Goal: Transaction & Acquisition: Purchase product/service

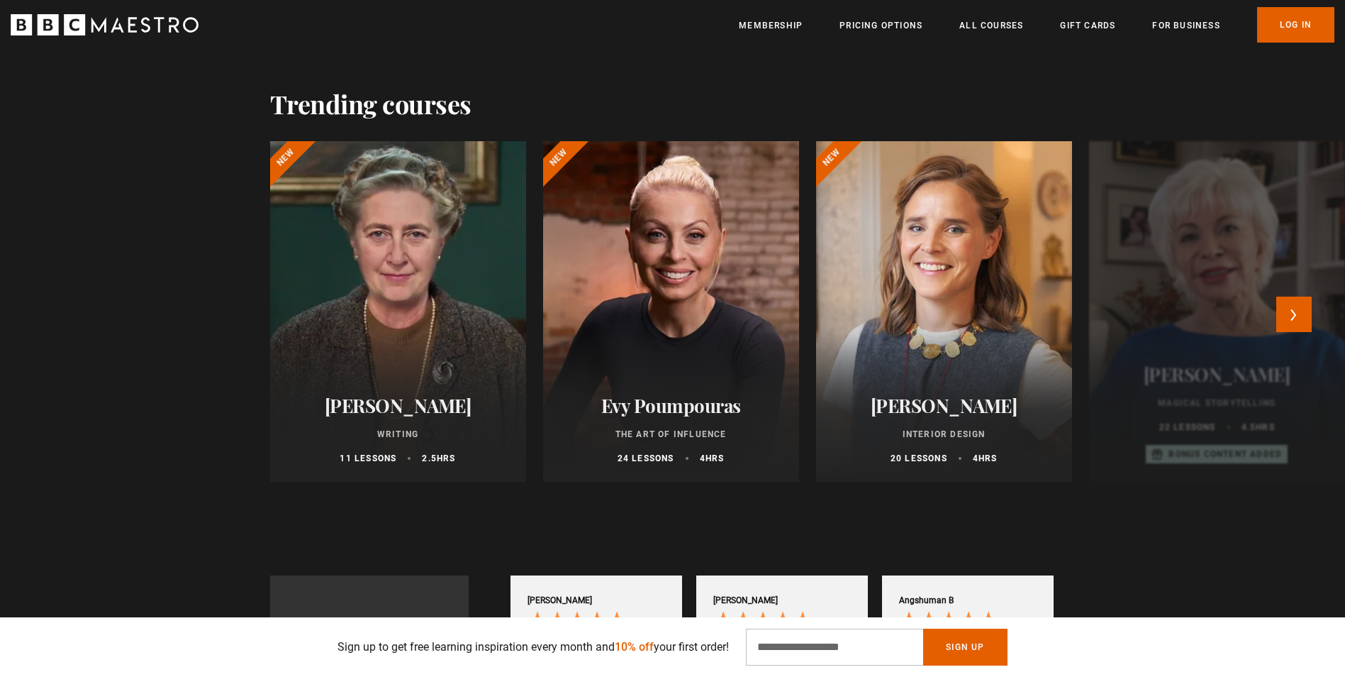
scroll to position [0, 186]
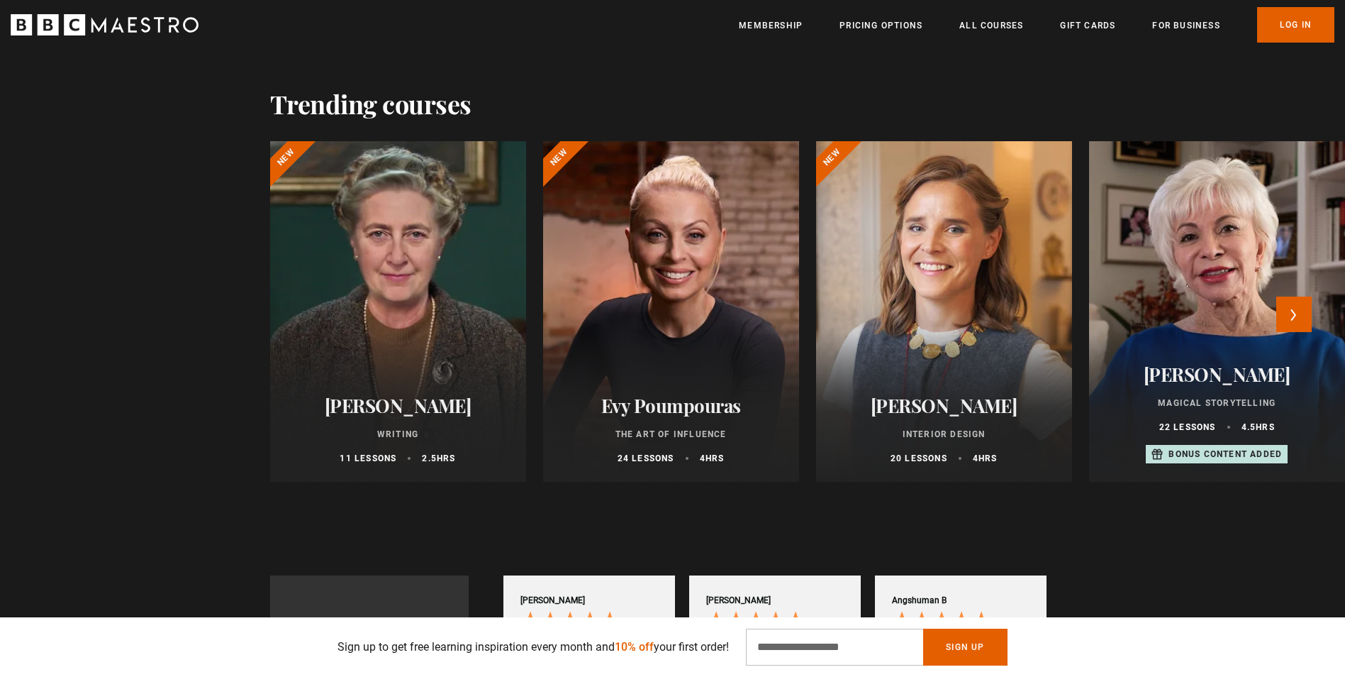
click at [692, 416] on h2 "Evy Poumpouras" at bounding box center [671, 405] width 222 height 22
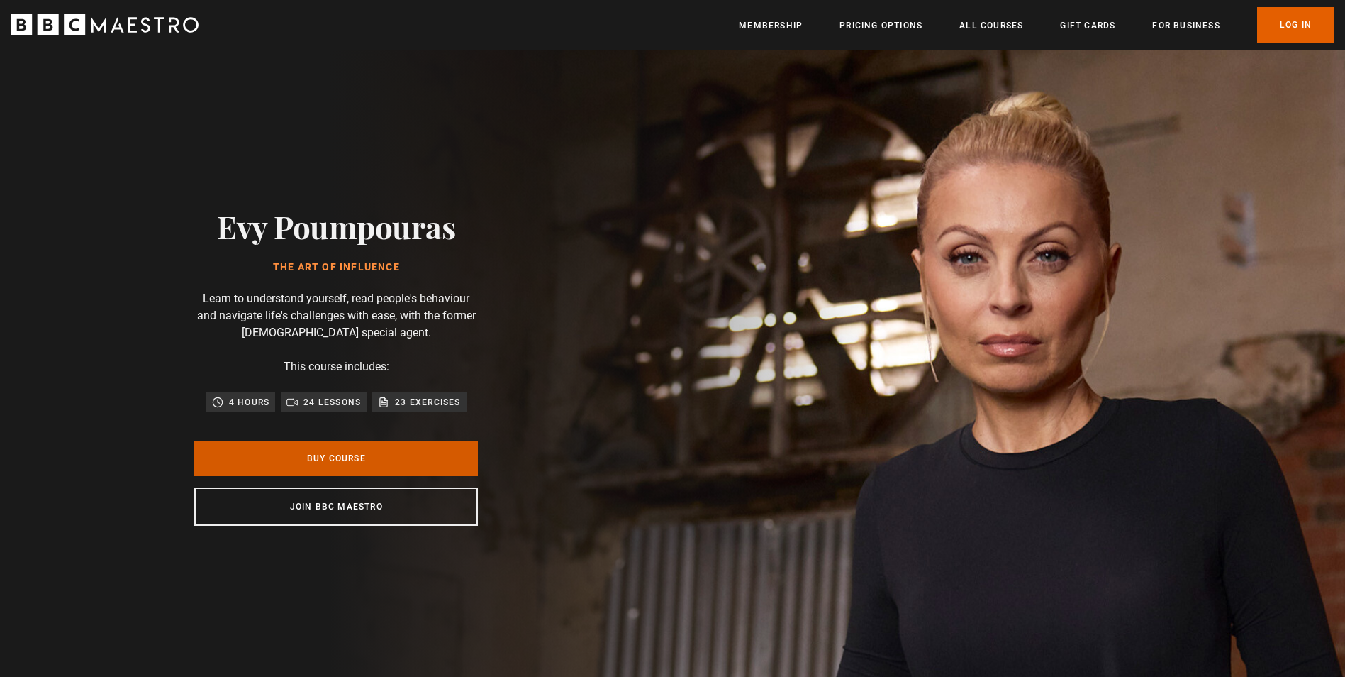
click at [360, 455] on link "Buy Course" at bounding box center [336, 457] width 284 height 35
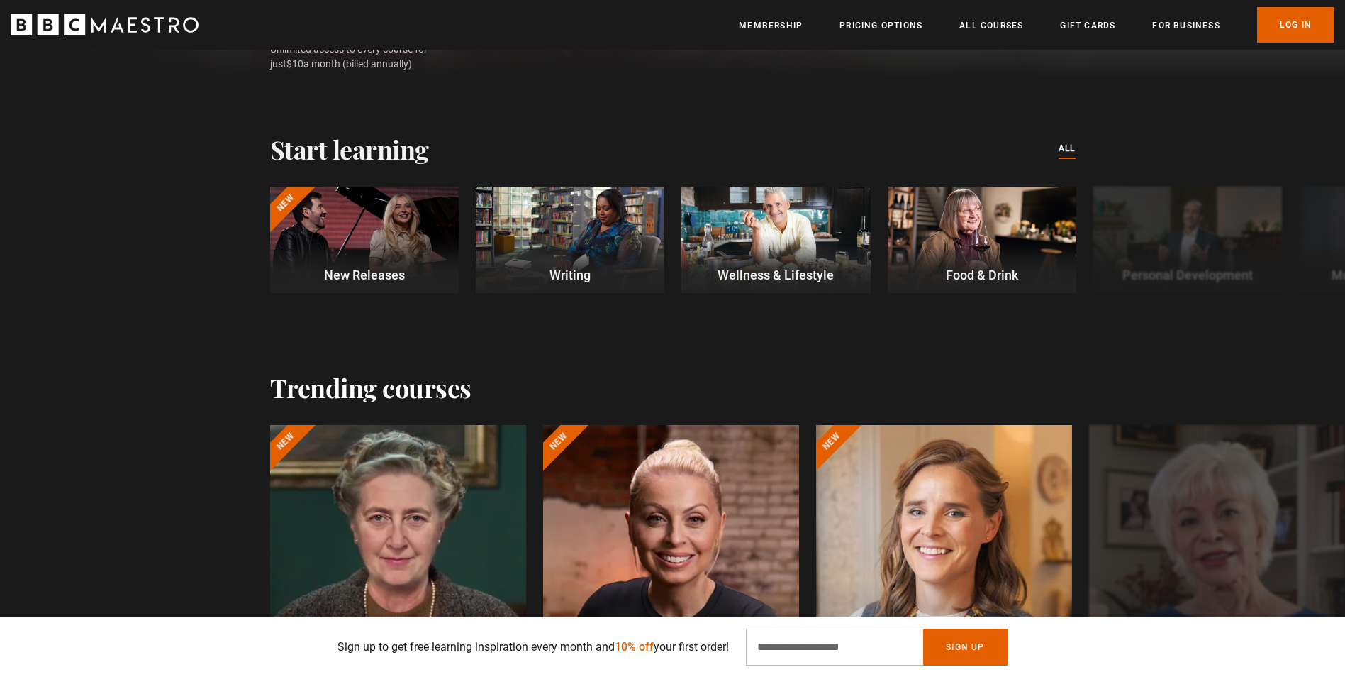
scroll to position [709, 0]
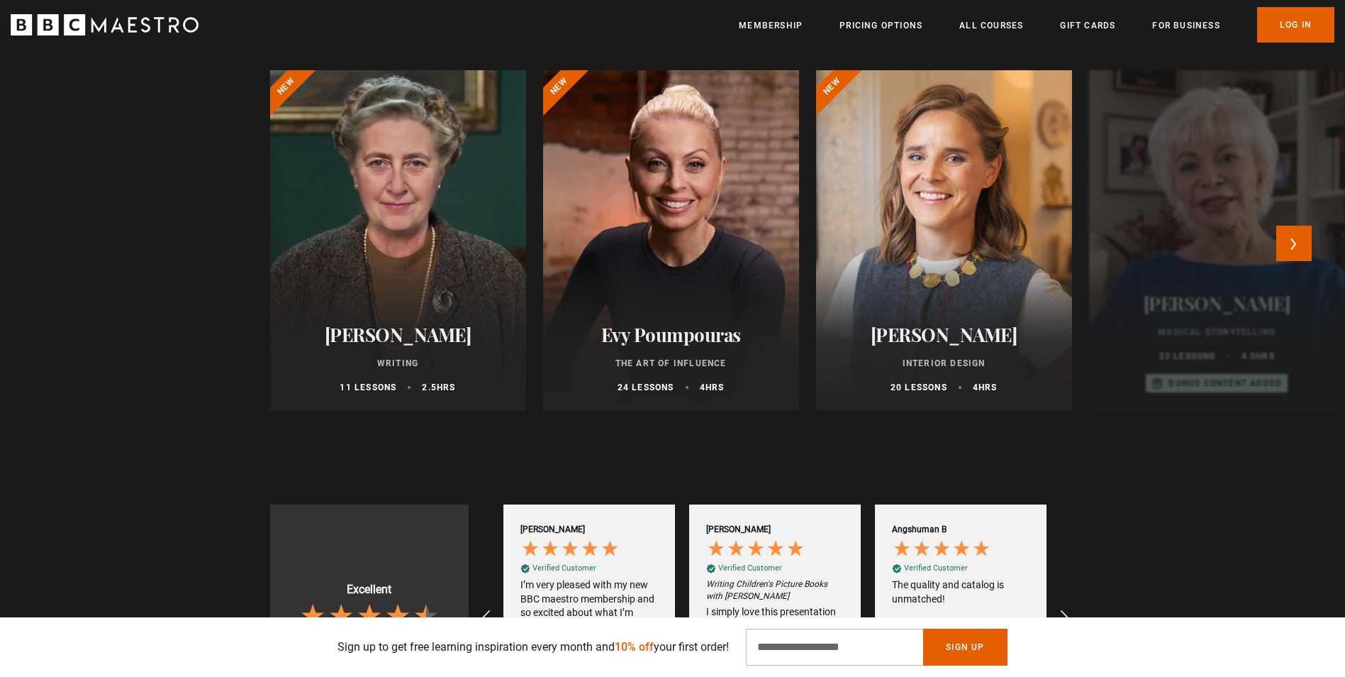
click at [592, 358] on p "The Art of Influence" at bounding box center [671, 363] width 222 height 13
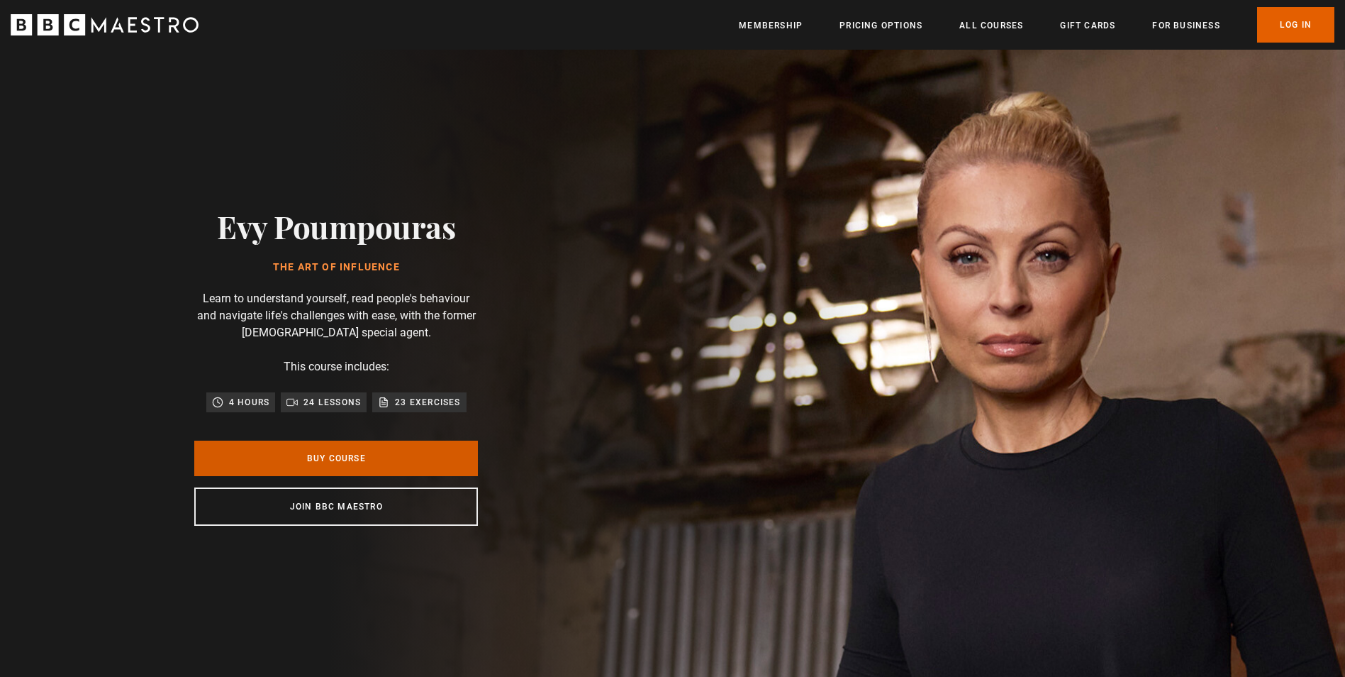
click at [367, 453] on link "Buy Course" at bounding box center [336, 457] width 284 height 35
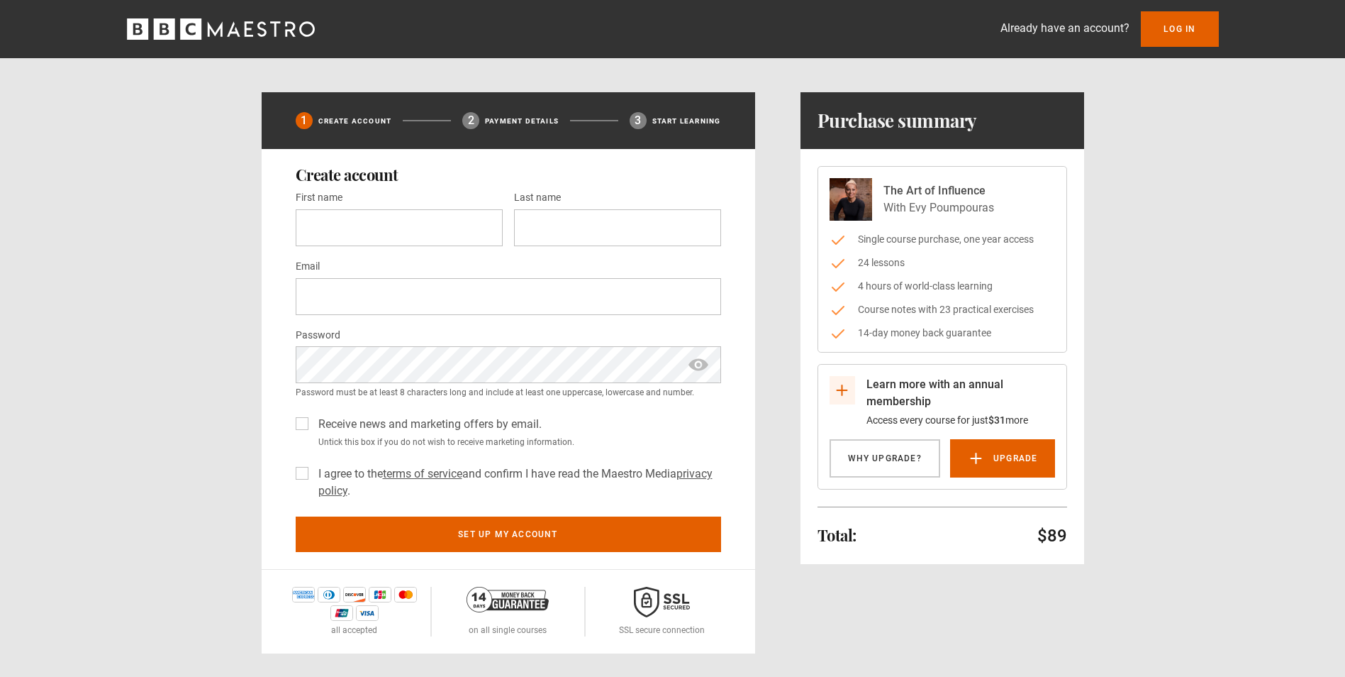
click at [293, 474] on div "Create account First name * Last name * Email * Password * Password must be at …" at bounding box center [509, 359] width 494 height 420
click at [313, 472] on label "I agree to the terms of service and confirm I have read the Maestro Media priva…" at bounding box center [517, 482] width 409 height 34
click at [323, 233] on input "First name *" at bounding box center [399, 227] width 207 height 37
type input "**"
type input "****"
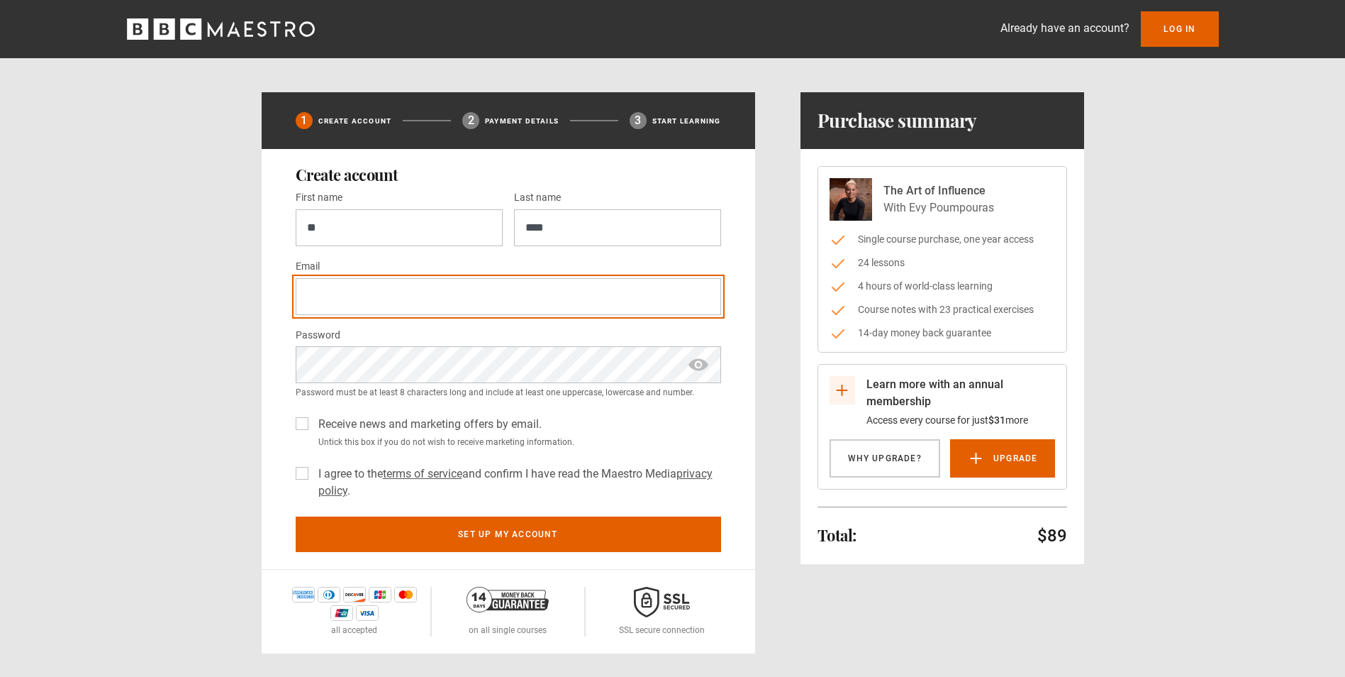
click at [336, 298] on input "Email *" at bounding box center [509, 296] width 426 height 37
type input "**********"
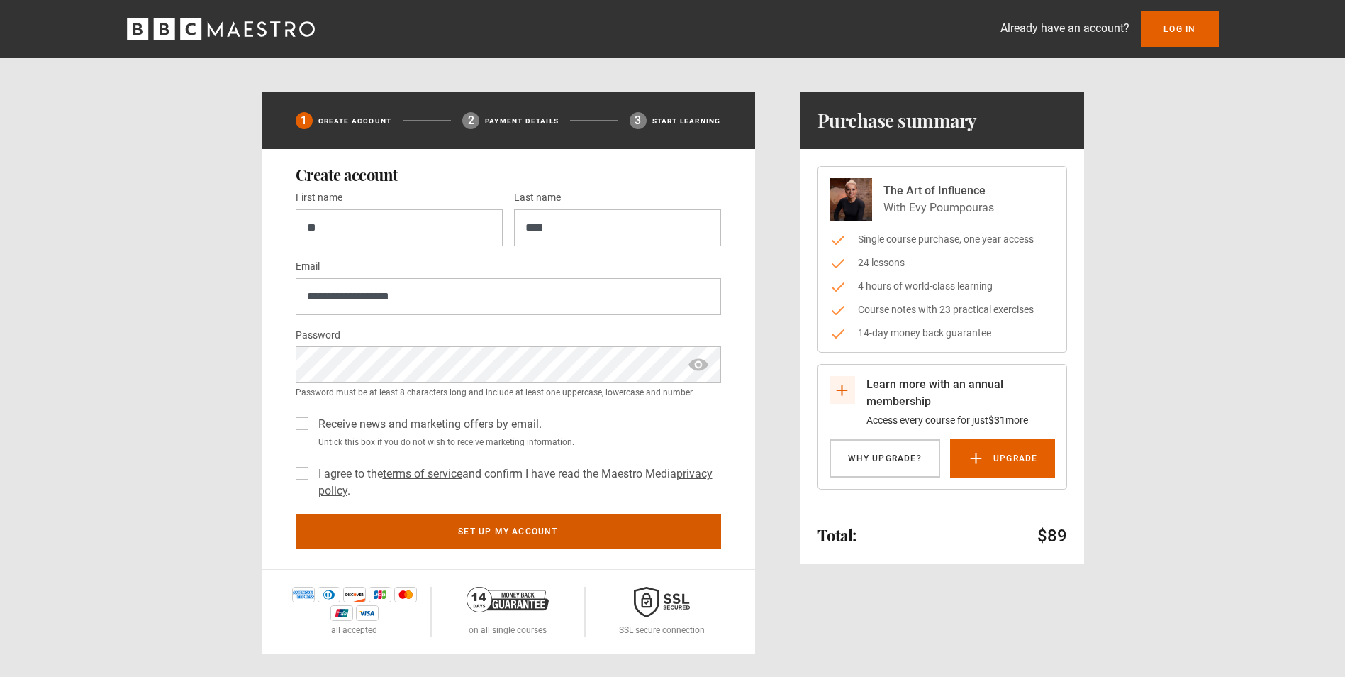
click at [526, 534] on button "Set up my account" at bounding box center [509, 530] width 426 height 35
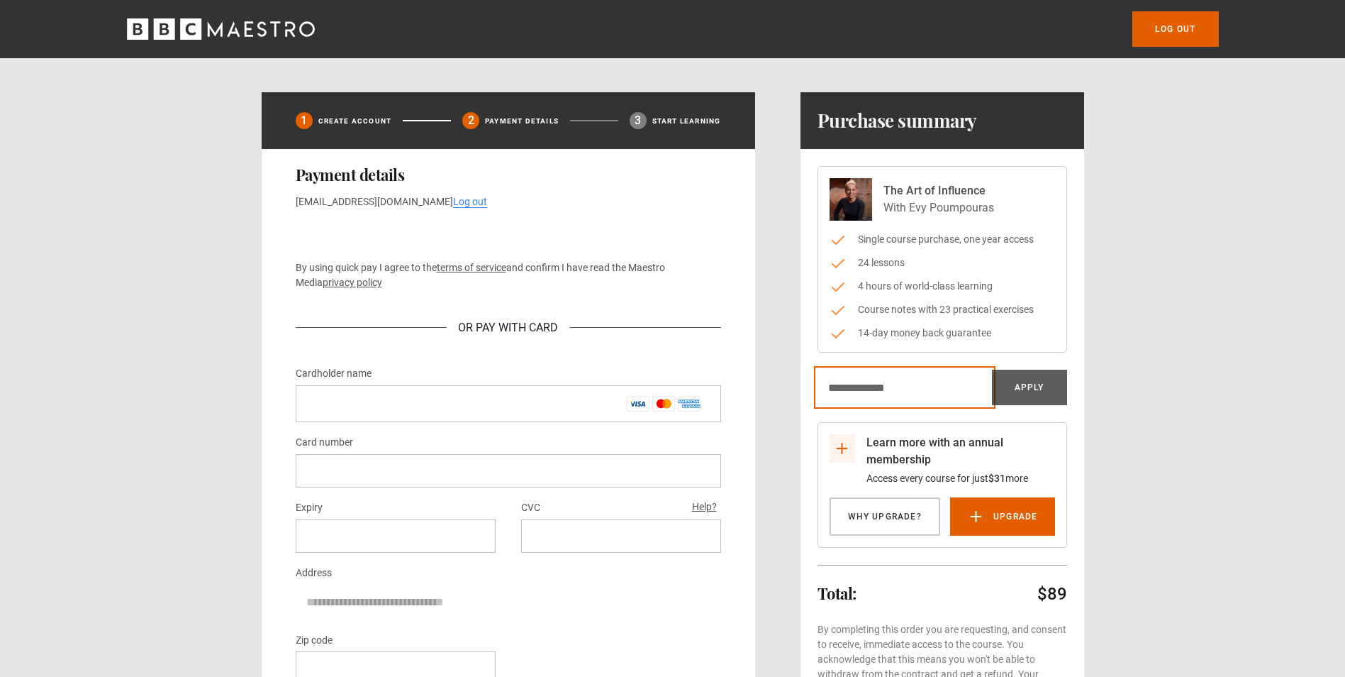
click at [856, 387] on input "Discount code" at bounding box center [905, 387] width 174 height 35
type input "*******"
click at [1022, 390] on button "Apply" at bounding box center [1029, 387] width 75 height 35
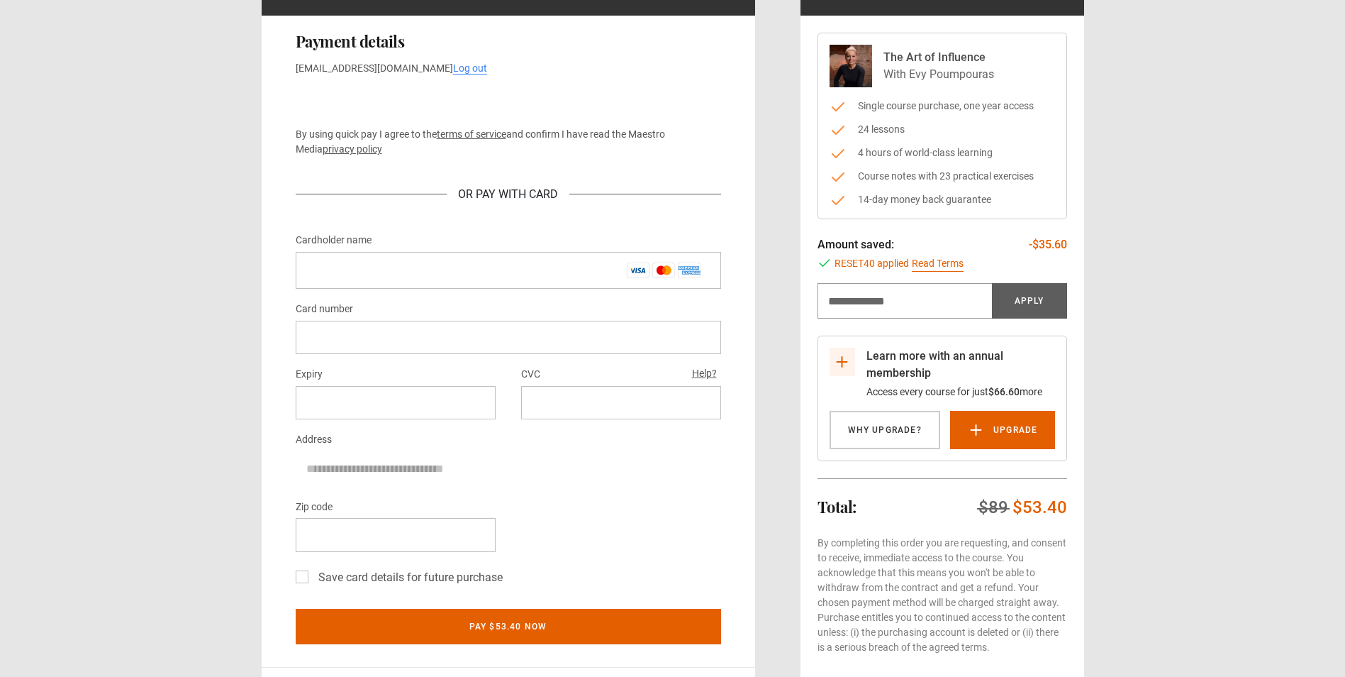
scroll to position [71, 0]
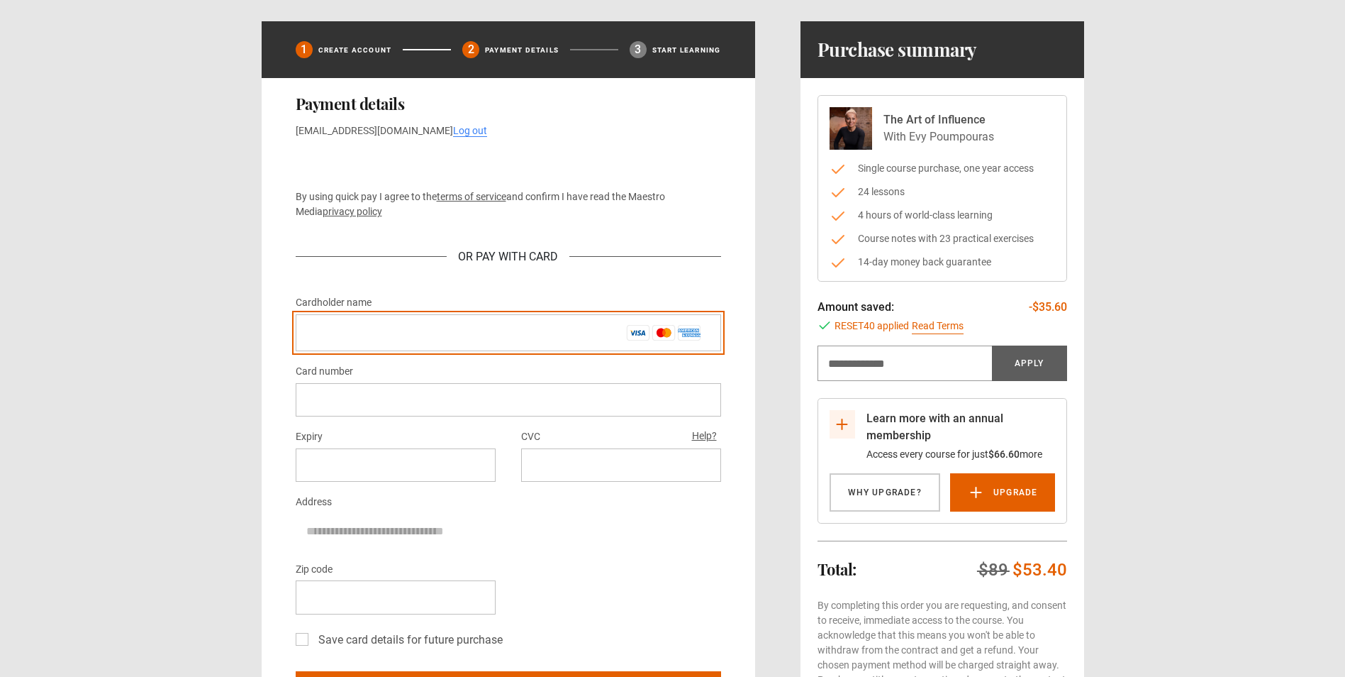
click at [386, 328] on input "Cardholder name *" at bounding box center [509, 332] width 426 height 37
type input "**********"
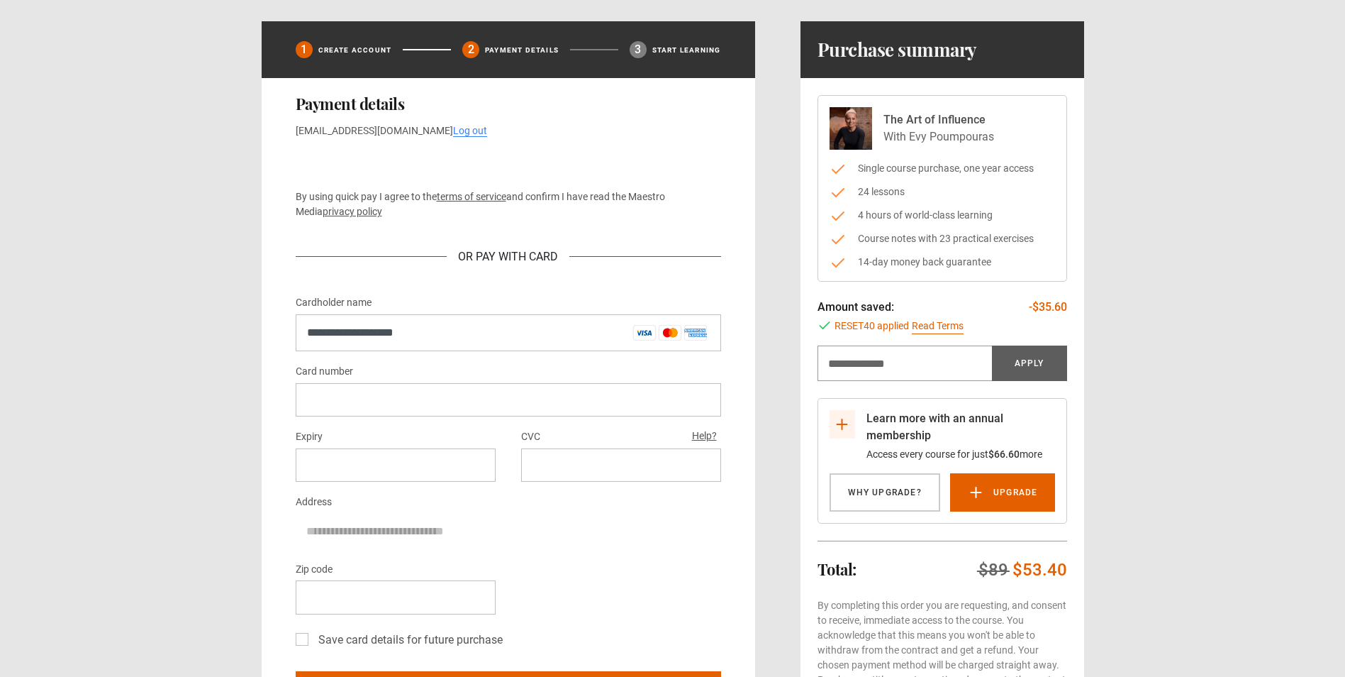
click at [362, 482] on div "Expiry CVC Help?" at bounding box center [509, 460] width 426 height 65
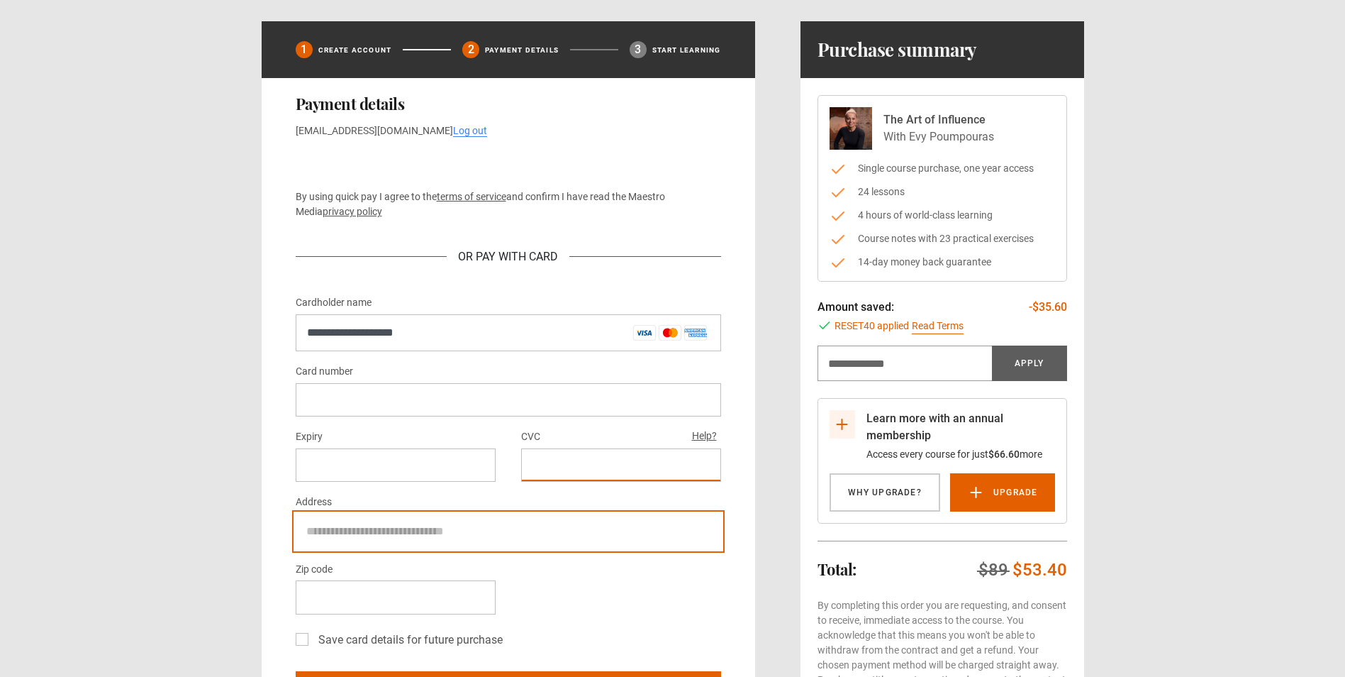
click at [426, 524] on input "Address" at bounding box center [509, 530] width 426 height 35
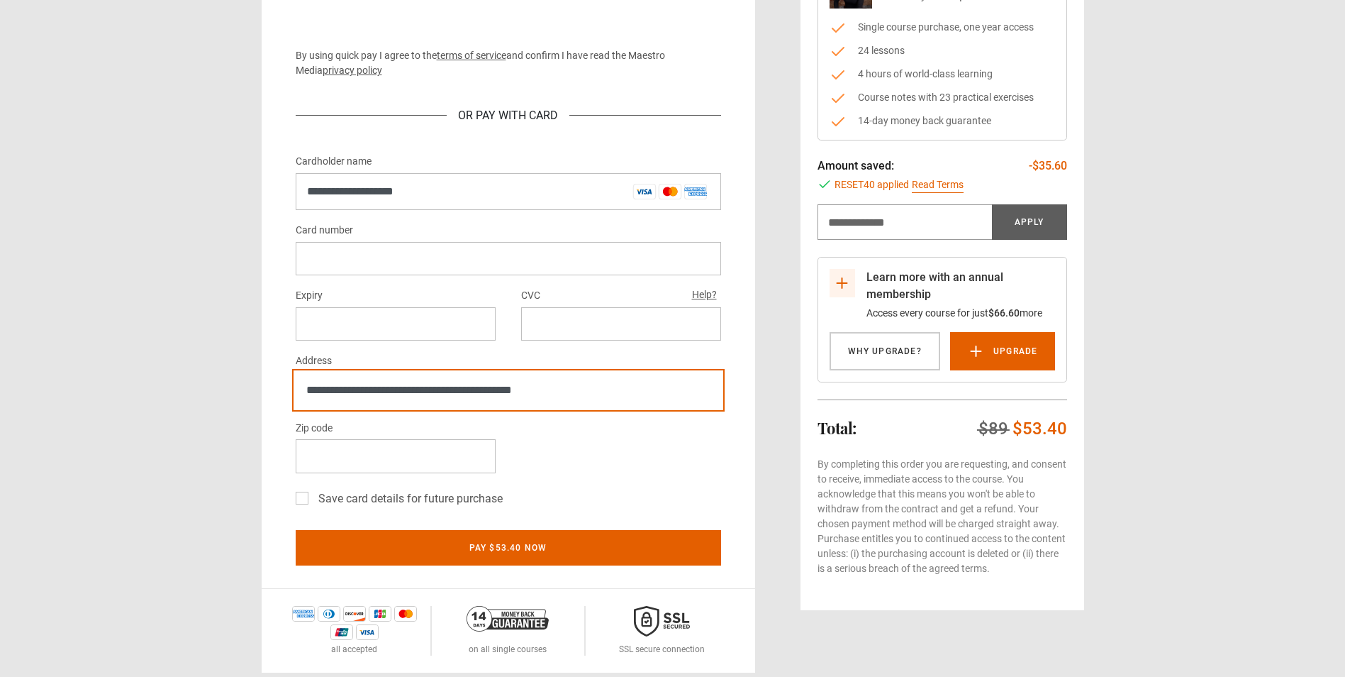
scroll to position [213, 0]
type input "**********"
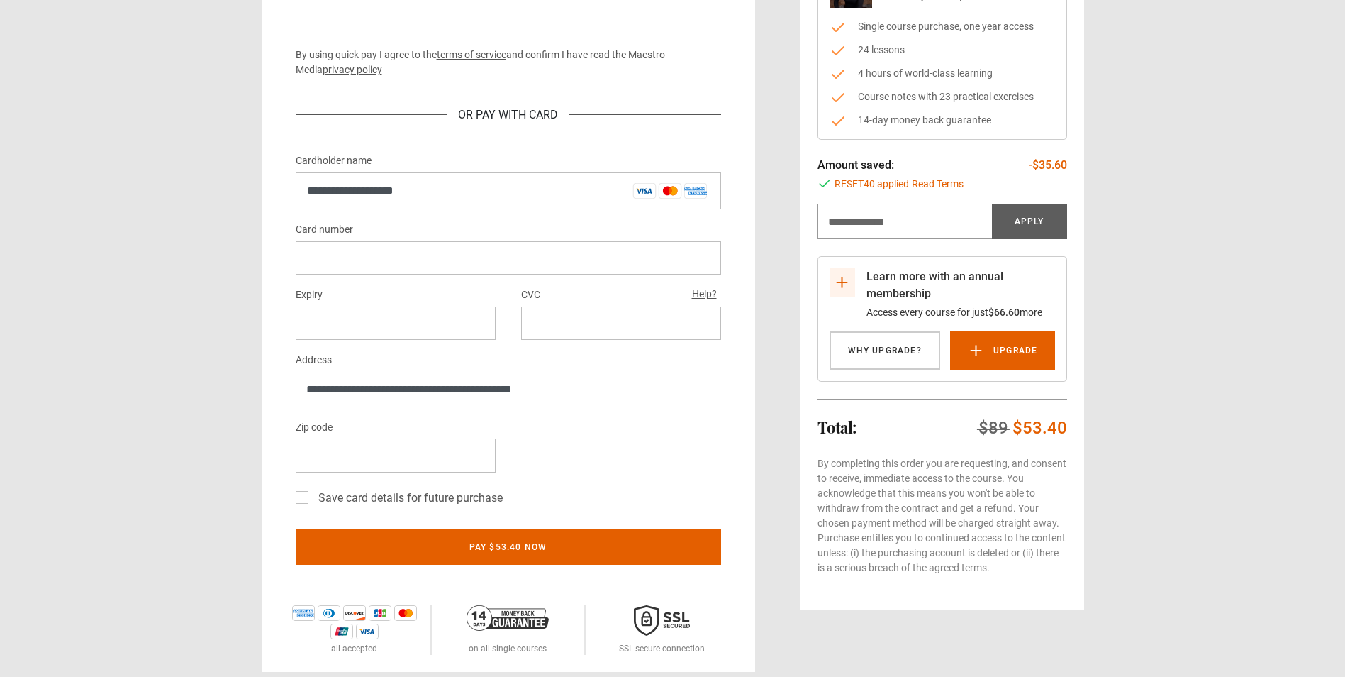
click at [313, 499] on label "Save card details for future purchase" at bounding box center [408, 497] width 190 height 17
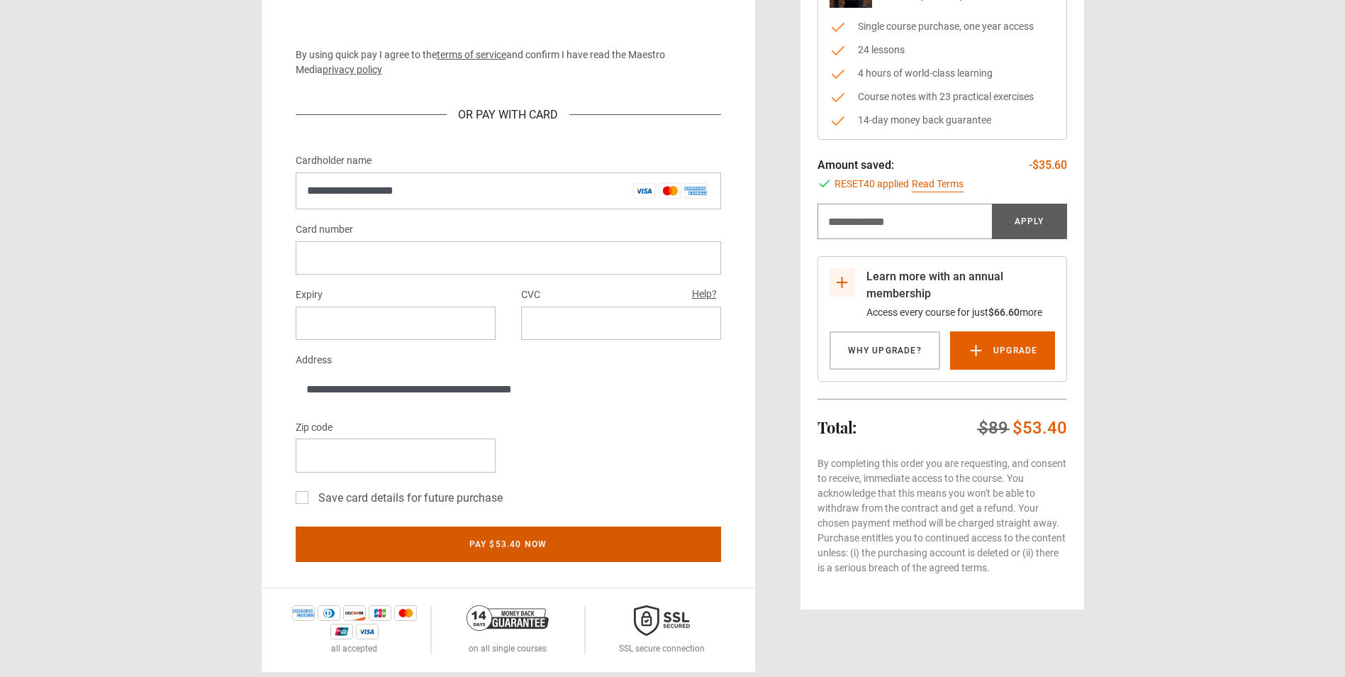
click at [538, 543] on button "Pay $53.40 now" at bounding box center [509, 543] width 426 height 35
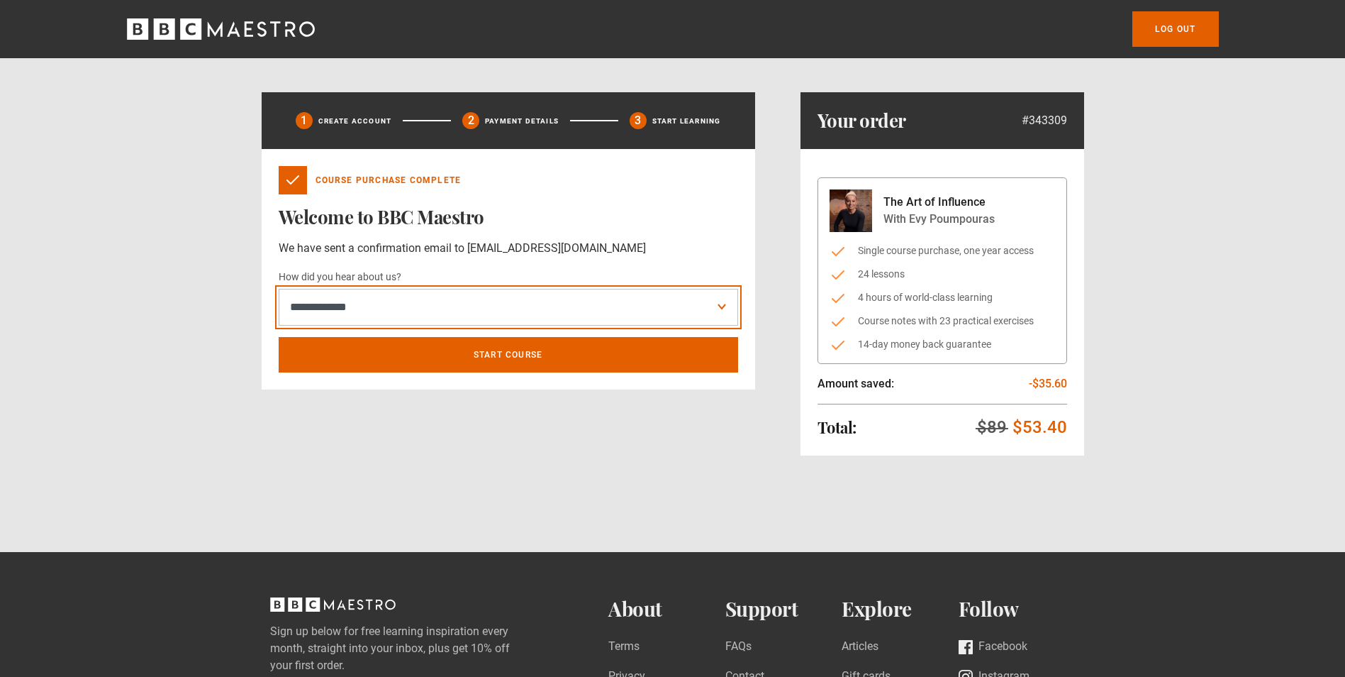
click at [720, 311] on select "**********" at bounding box center [509, 307] width 460 height 37
select select "******"
click at [279, 289] on select "**********" at bounding box center [509, 307] width 460 height 37
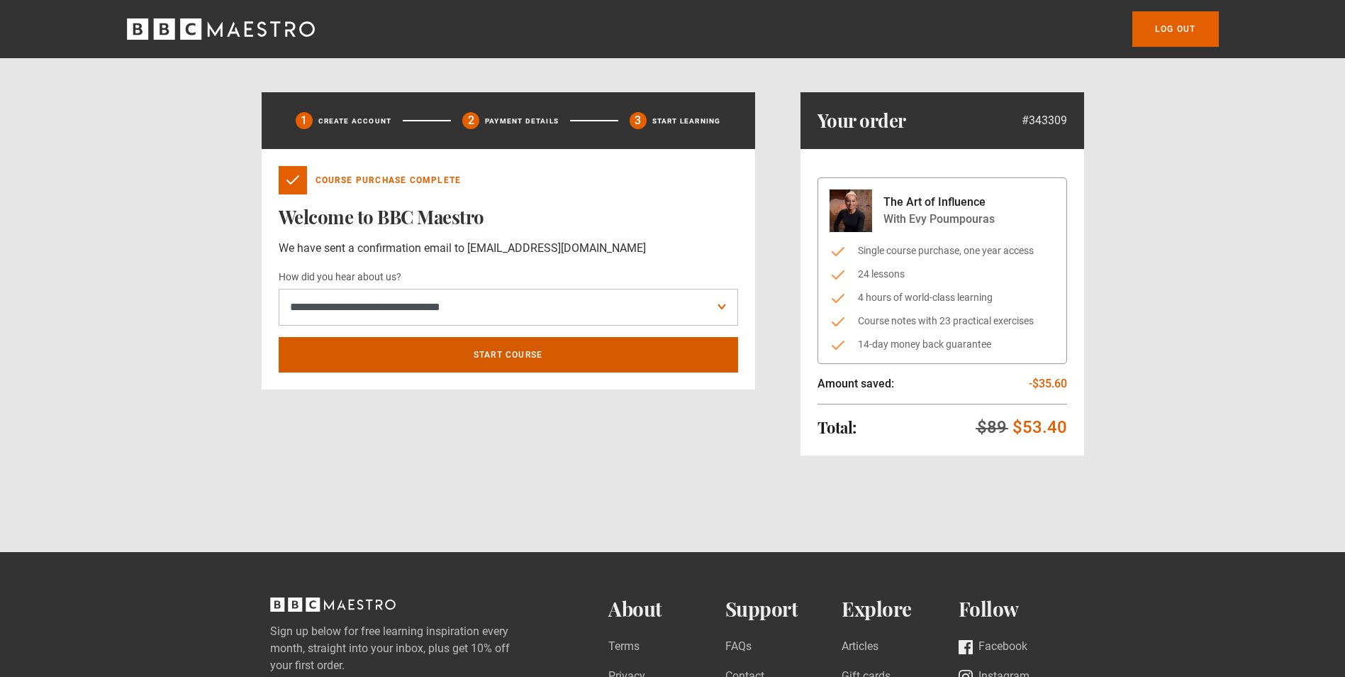
click at [484, 351] on link "Start course" at bounding box center [509, 354] width 460 height 35
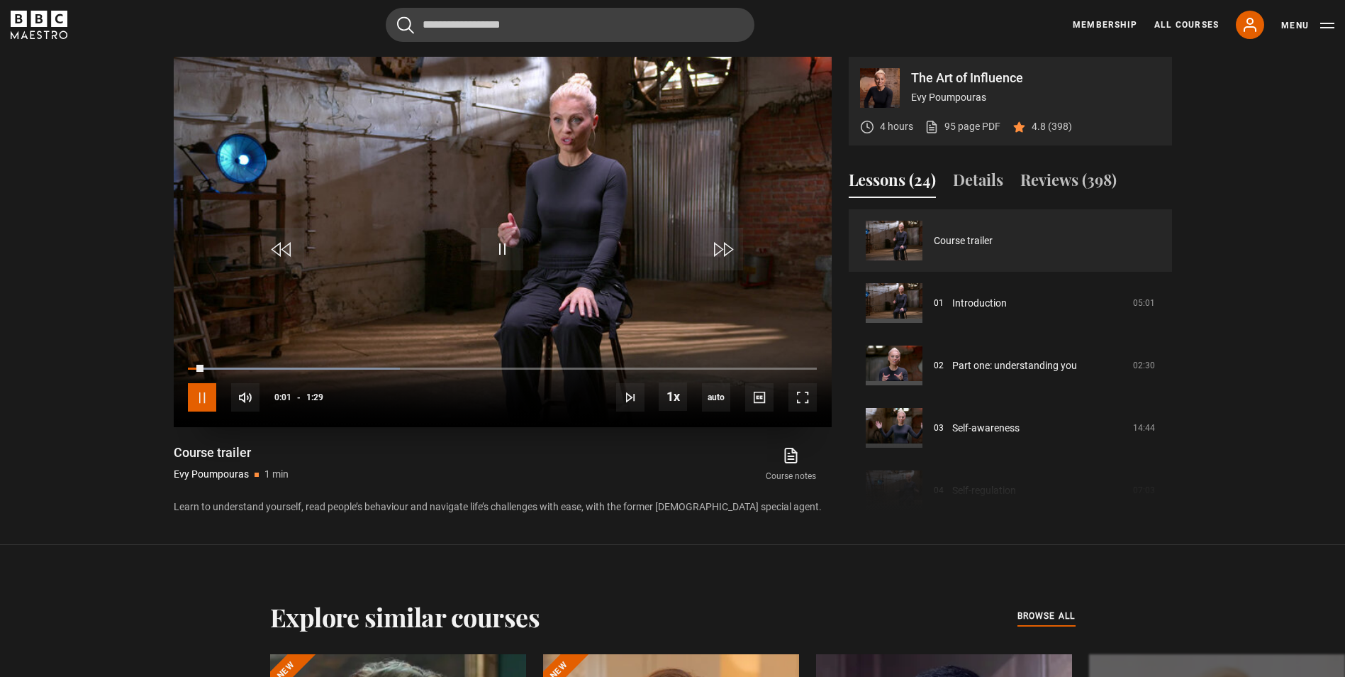
click at [209, 399] on span "Video Player" at bounding box center [202, 397] width 28 height 28
click at [494, 255] on span "Video Player" at bounding box center [502, 249] width 43 height 43
drag, startPoint x: 801, startPoint y: 398, endPoint x: 804, endPoint y: 450, distance: 52.6
click at [801, 398] on span "Video Player" at bounding box center [803, 397] width 28 height 28
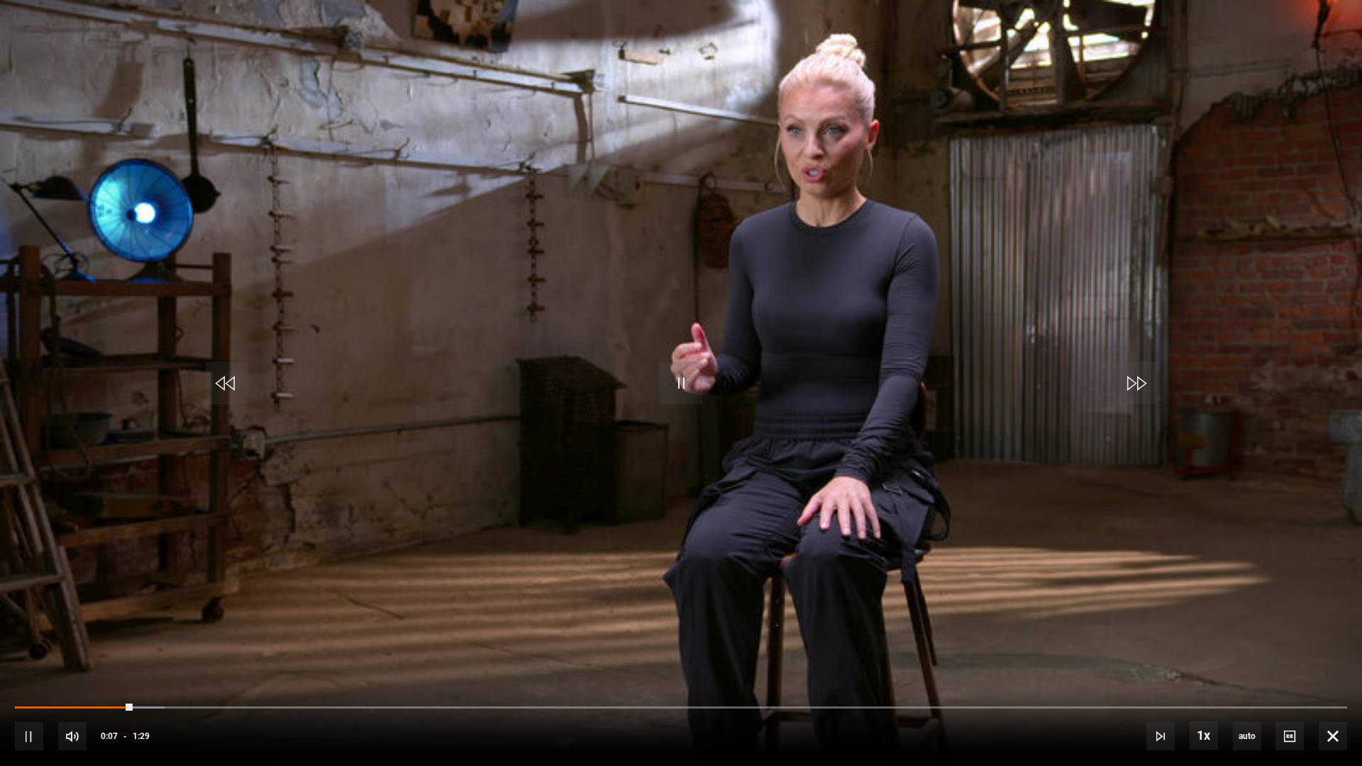
click at [770, 570] on video "Video Player" at bounding box center [681, 383] width 1362 height 766
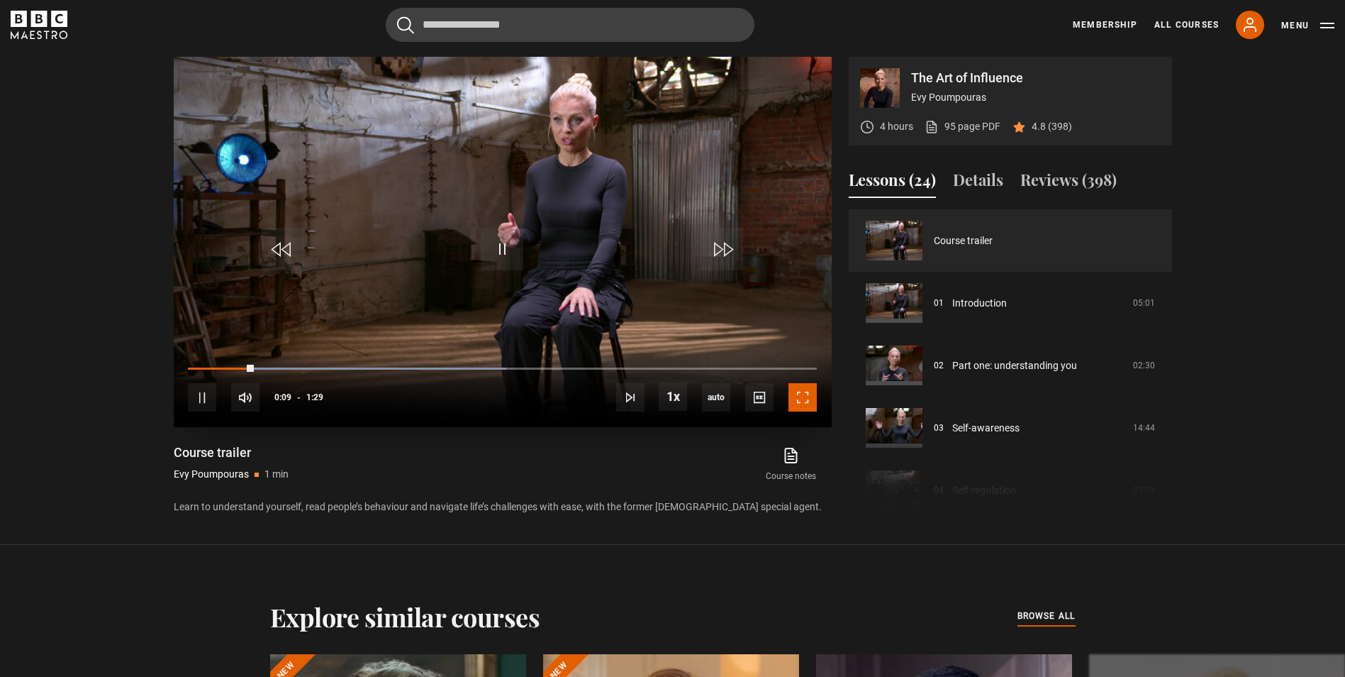
click at [809, 403] on span "Video Player" at bounding box center [803, 397] width 28 height 28
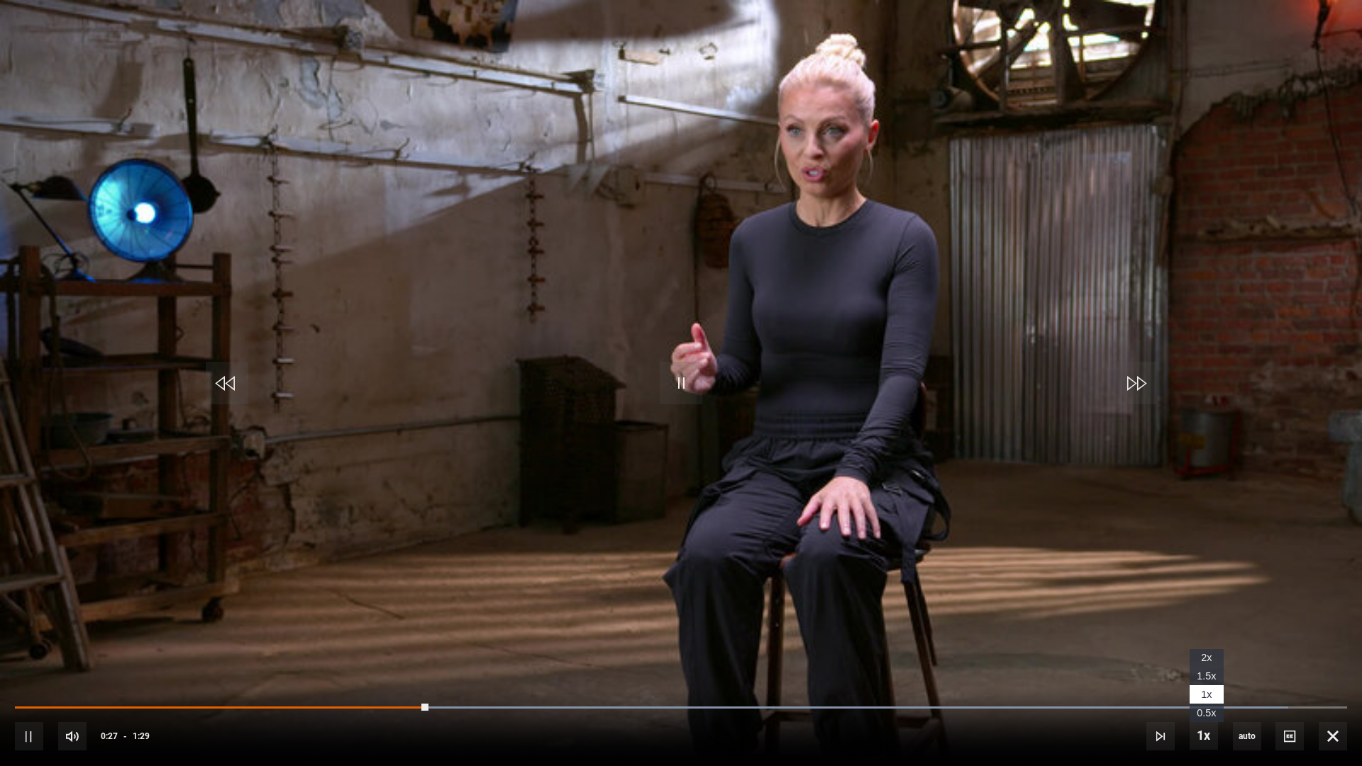
click at [1206, 676] on span "1.5x" at bounding box center [1205, 675] width 19 height 11
click at [1207, 676] on span "1x" at bounding box center [1206, 694] width 11 height 11
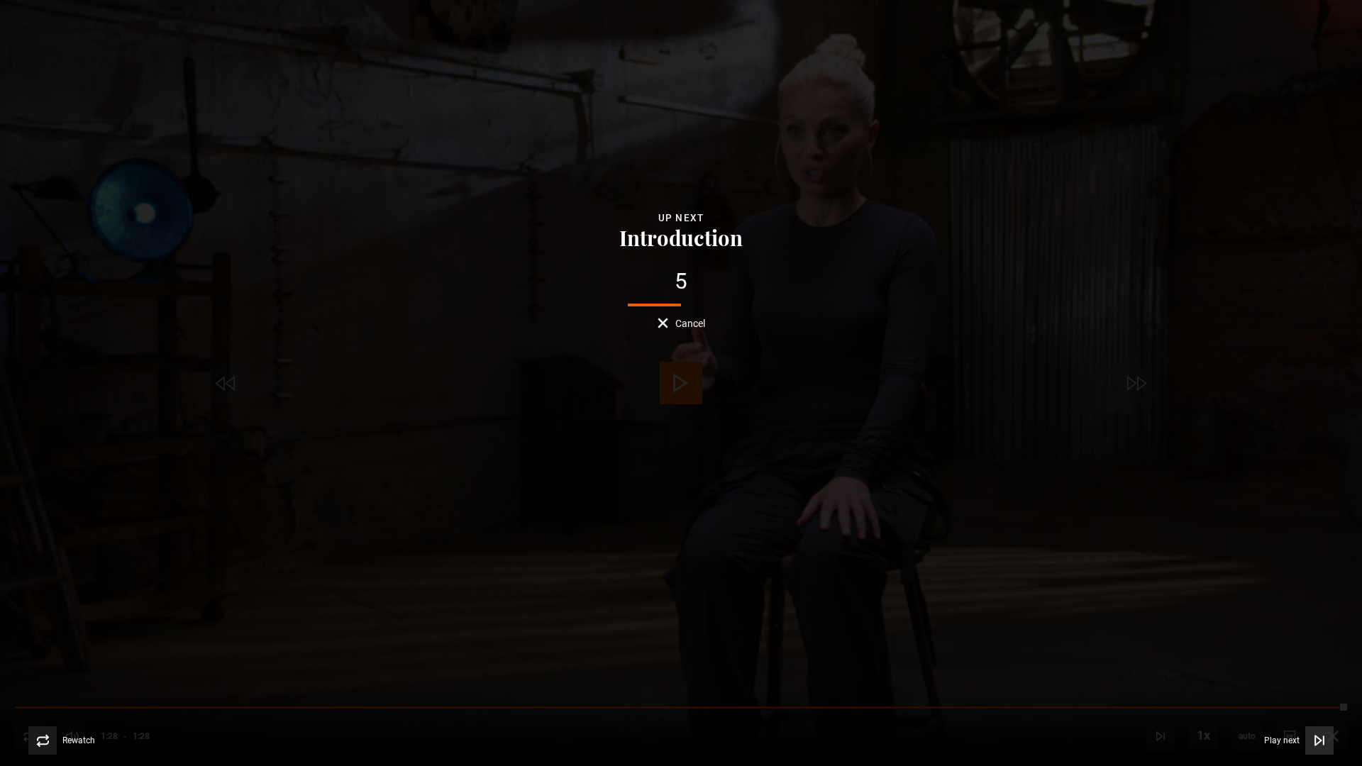
click at [1321, 676] on icon "Video Player" at bounding box center [1319, 740] width 14 height 14
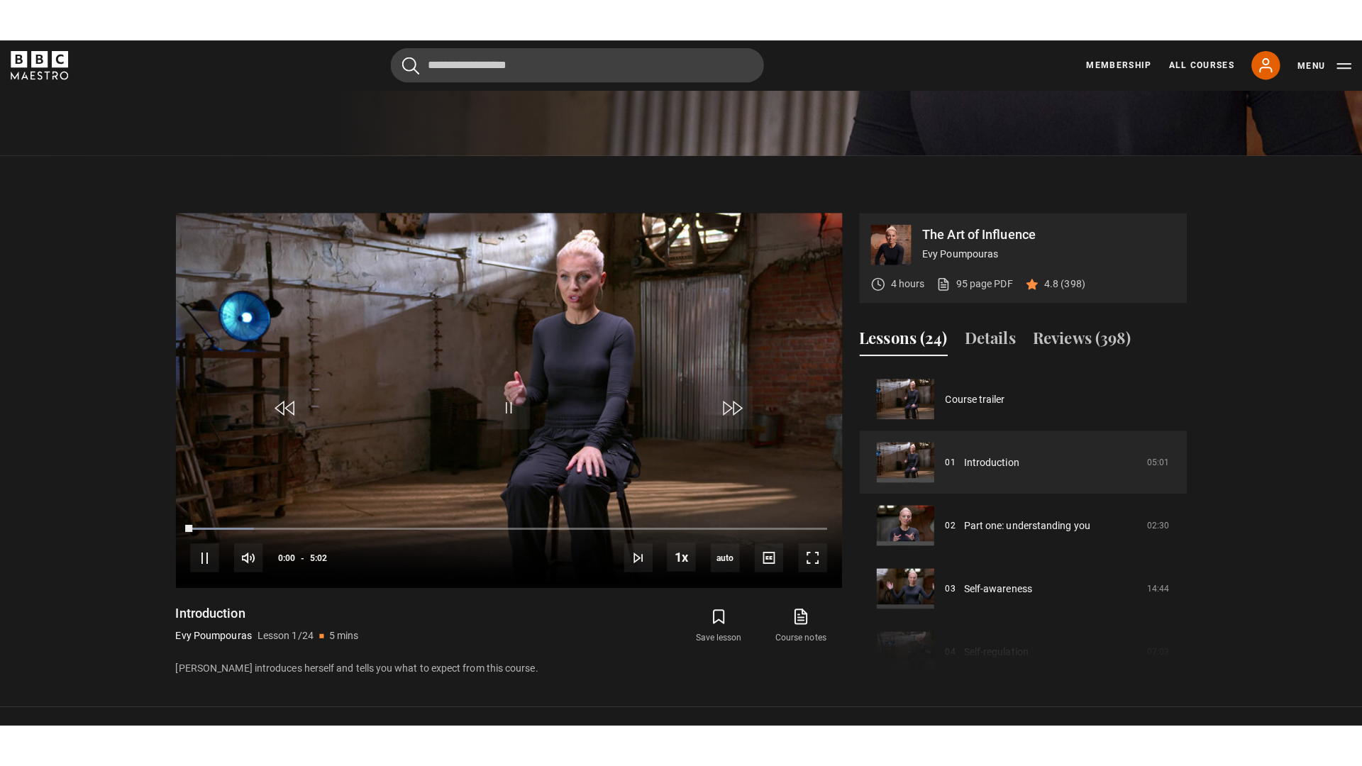
scroll to position [560, 0]
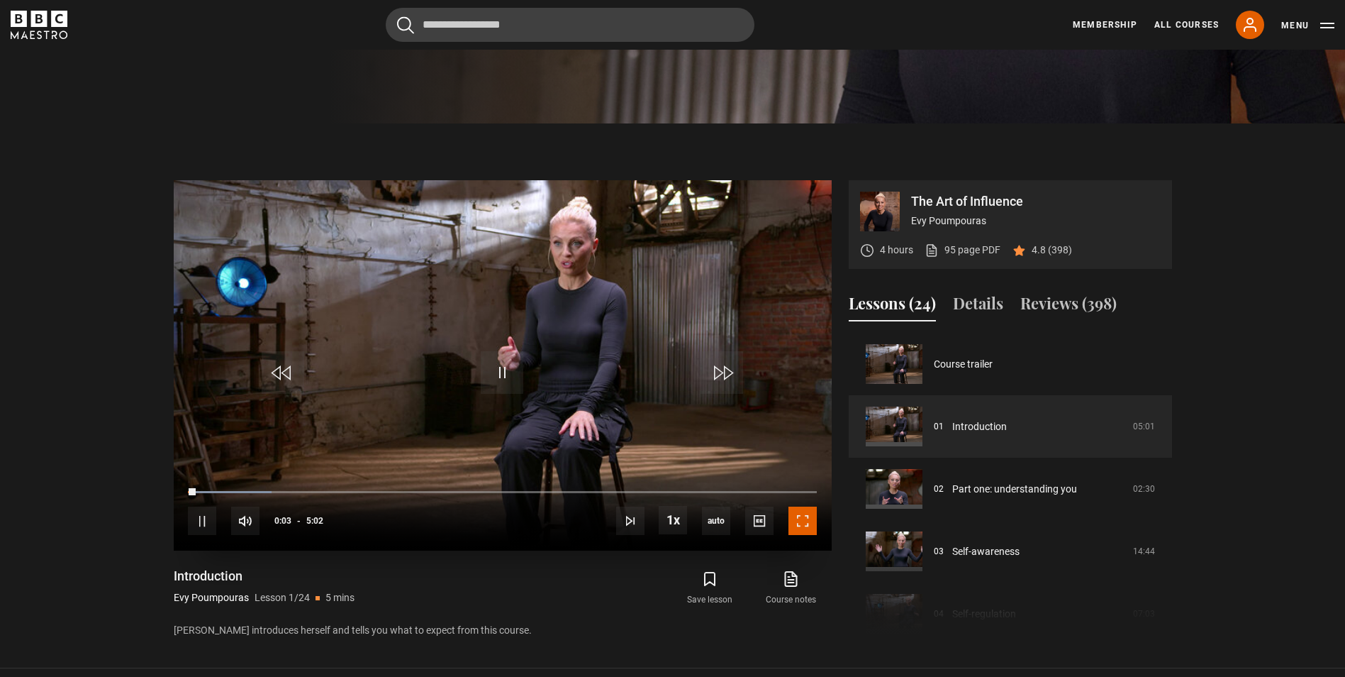
click at [809, 523] on span "Video Player" at bounding box center [803, 520] width 28 height 28
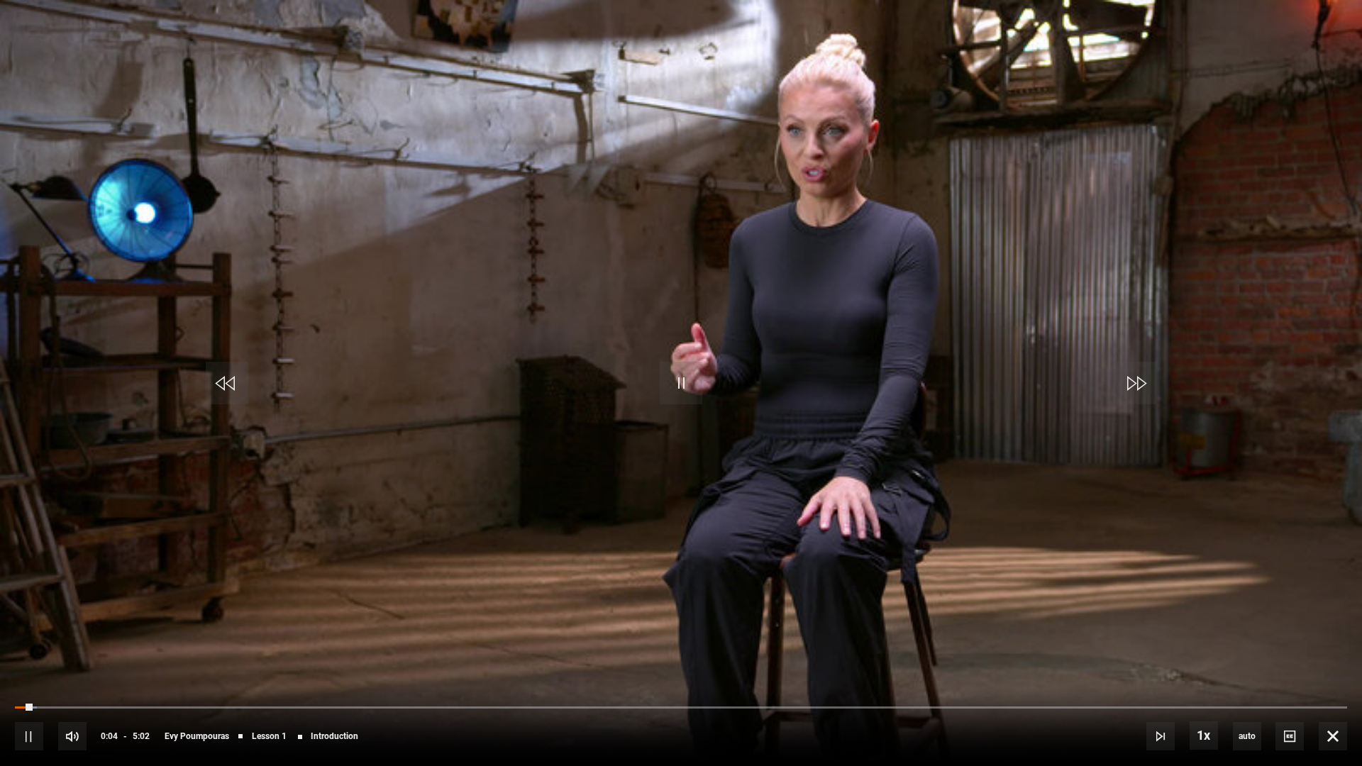
click at [1225, 621] on video "Video Player" at bounding box center [681, 383] width 1362 height 766
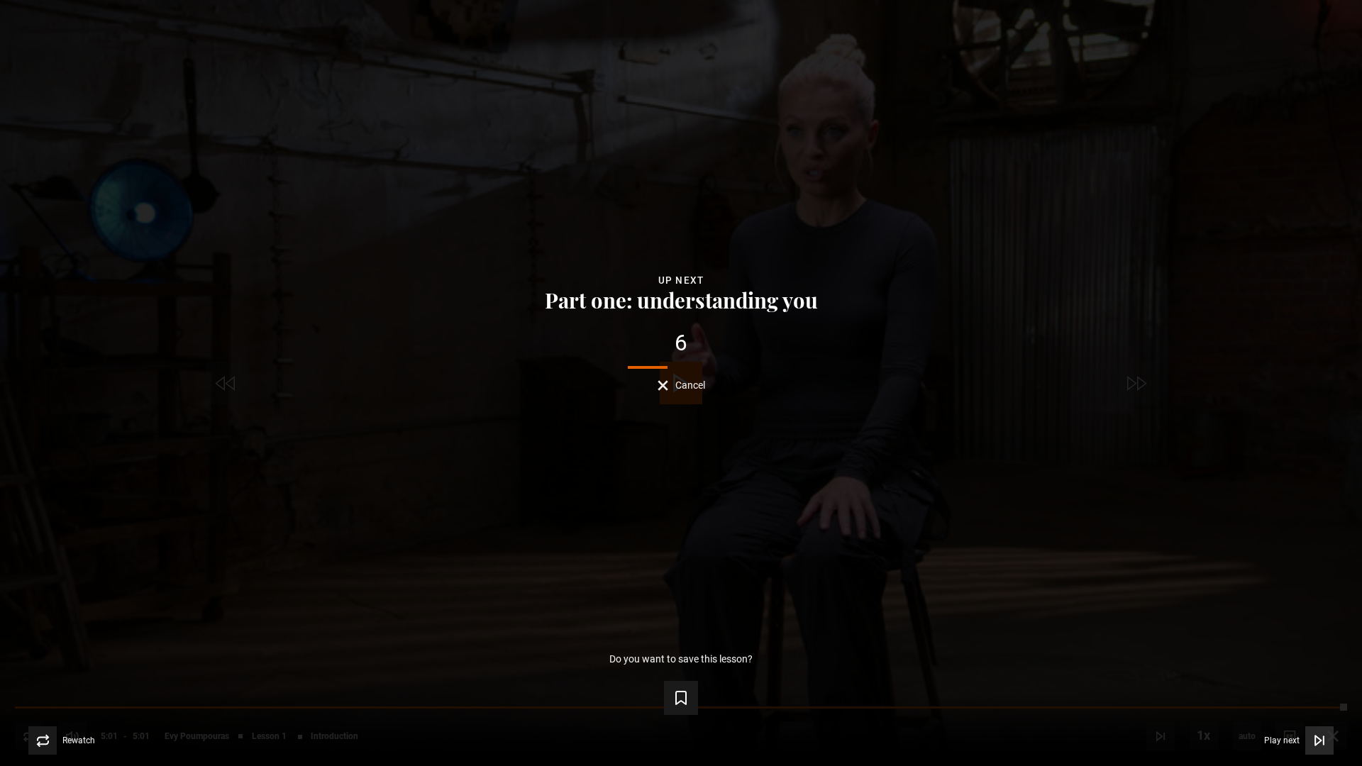
click at [1315, 676] on icon "Video Player" at bounding box center [1318, 739] width 6 height 9
click at [1284, 676] on span "Play next" at bounding box center [1281, 740] width 35 height 9
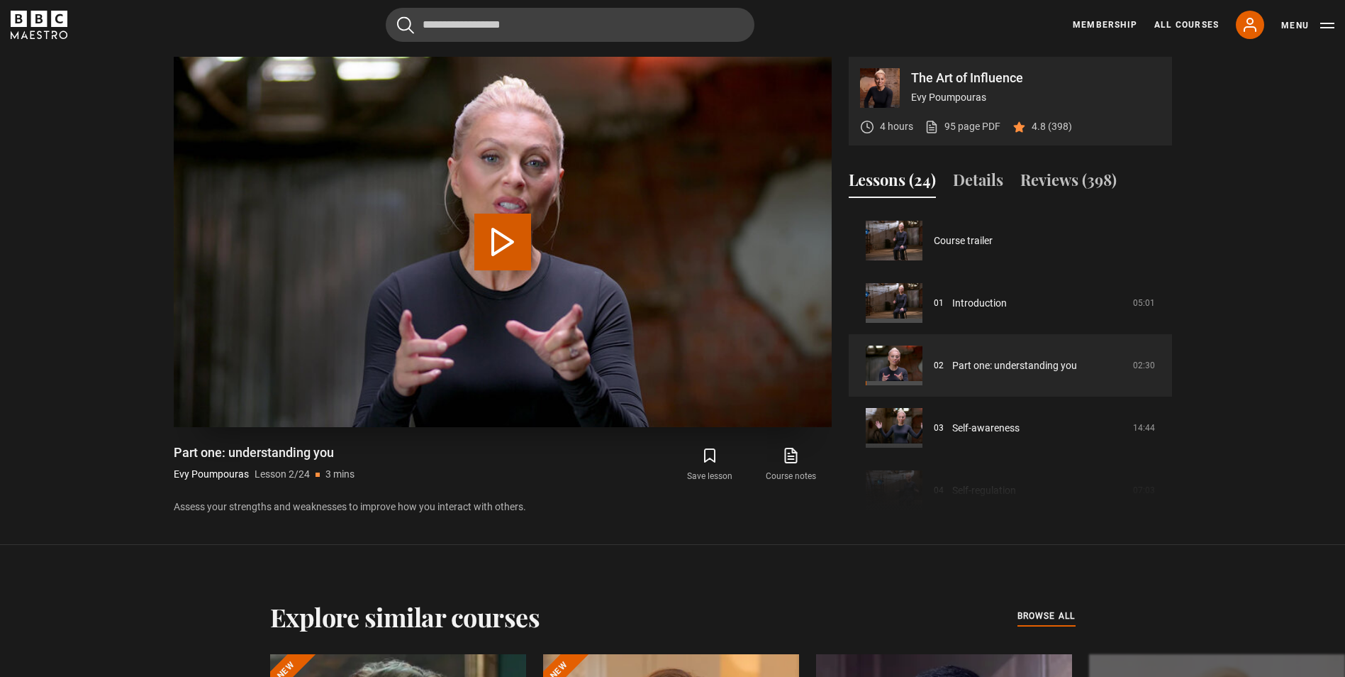
scroll to position [62, 0]
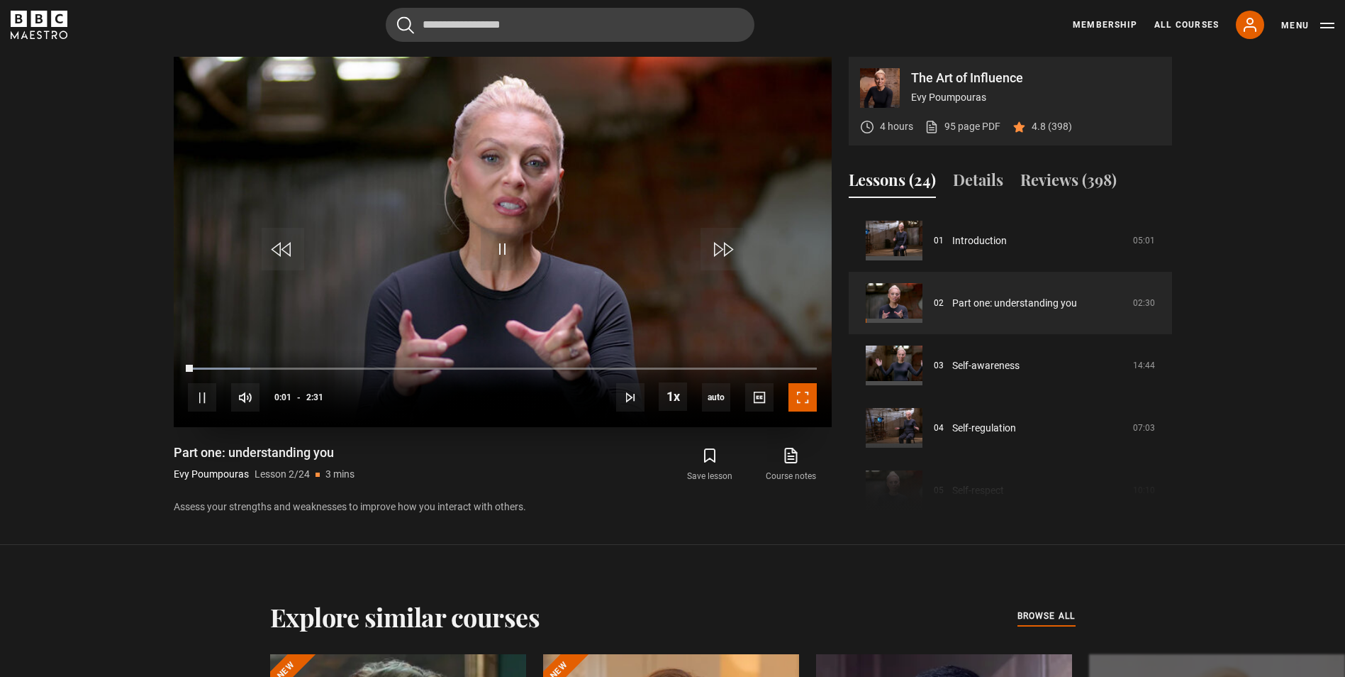
click at [796, 401] on span "Video Player" at bounding box center [803, 397] width 28 height 28
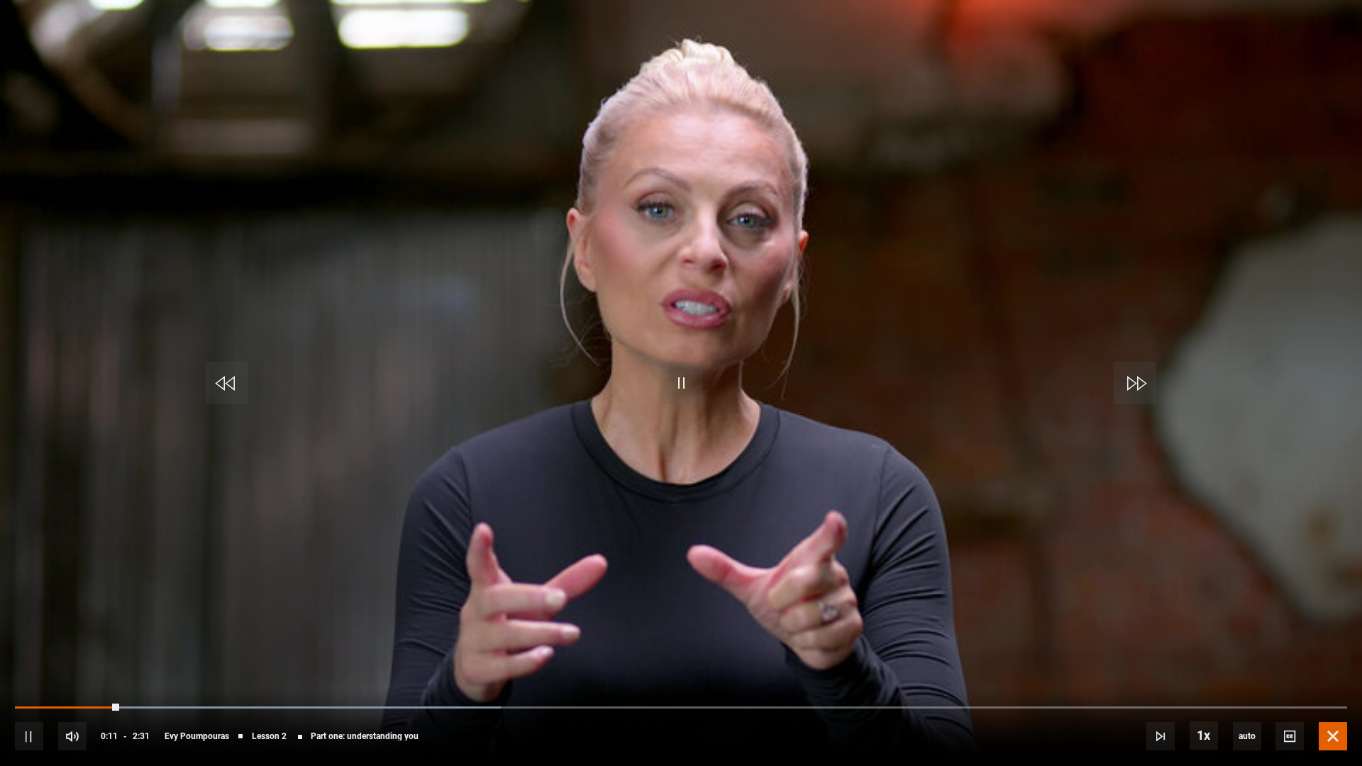
click at [1331, 676] on span "Video Player" at bounding box center [1332, 736] width 28 height 28
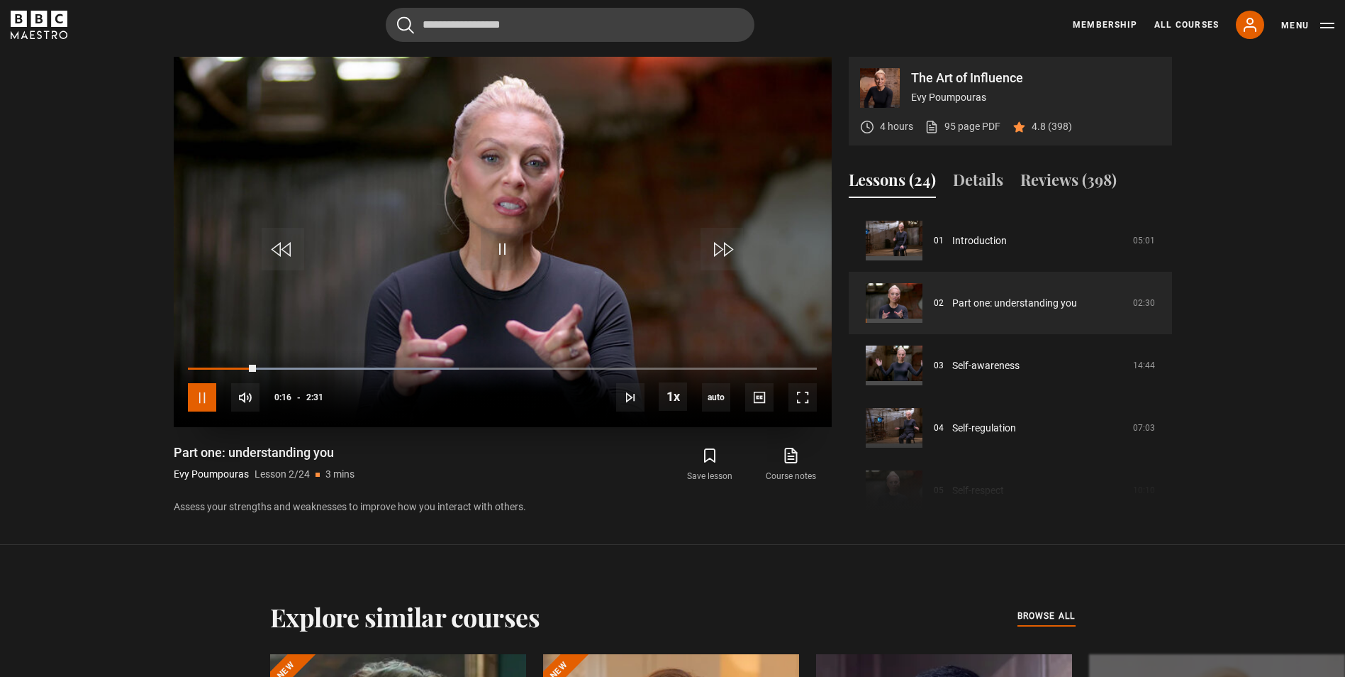
click at [204, 399] on span "Video Player" at bounding box center [202, 397] width 28 height 28
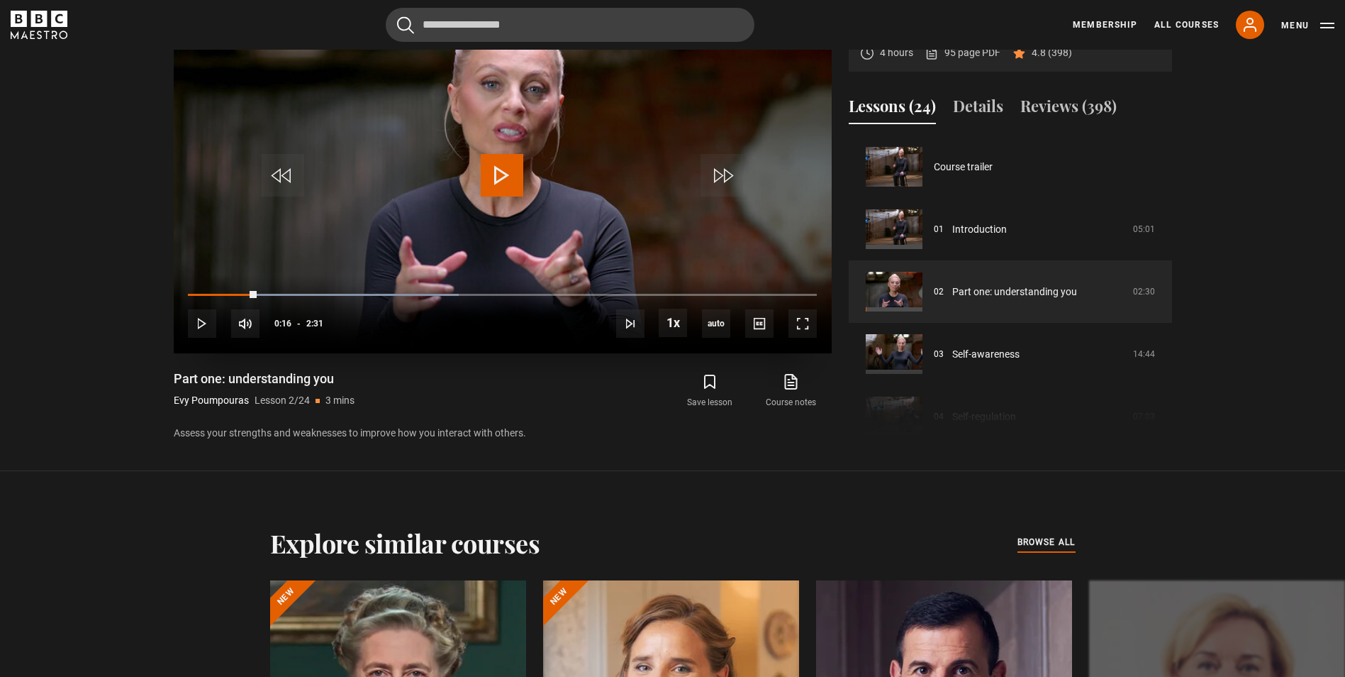
scroll to position [611, 0]
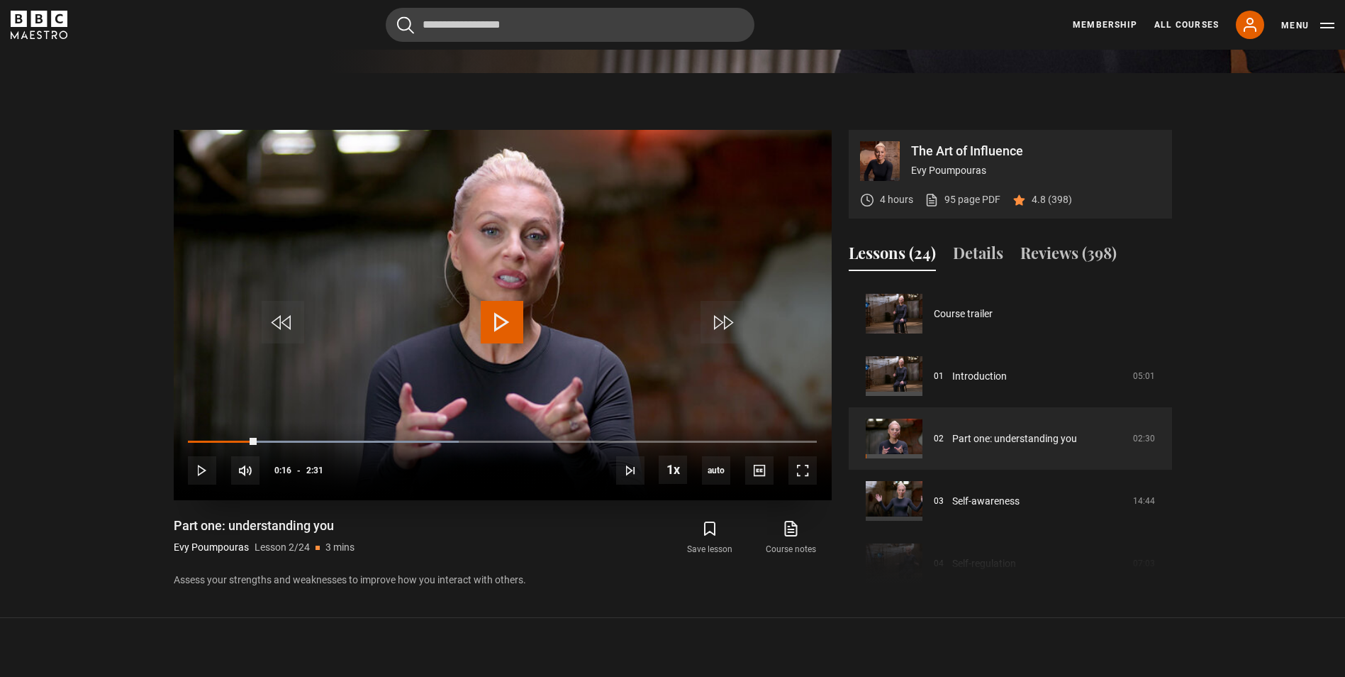
drag, startPoint x: 254, startPoint y: 436, endPoint x: 448, endPoint y: 461, distance: 195.2
click at [448, 461] on div "10s Skip Back 10 seconds Play 10s Skip Forward 10 seconds Loaded : 43.08% 0:43 …" at bounding box center [503, 460] width 658 height 79
click at [526, 303] on video "Video Player" at bounding box center [503, 315] width 658 height 370
click at [796, 466] on span "Video Player" at bounding box center [803, 470] width 28 height 28
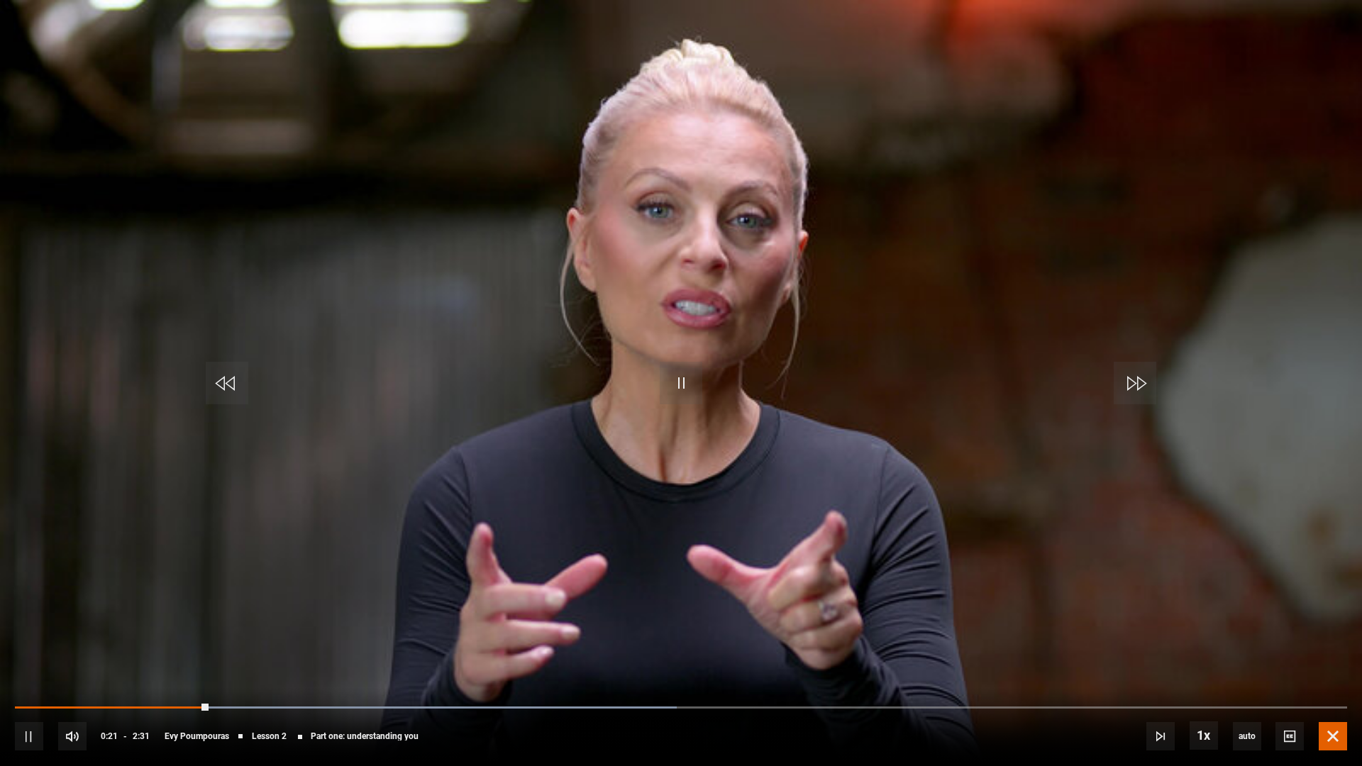
click at [1332, 676] on span "Video Player" at bounding box center [1332, 736] width 28 height 28
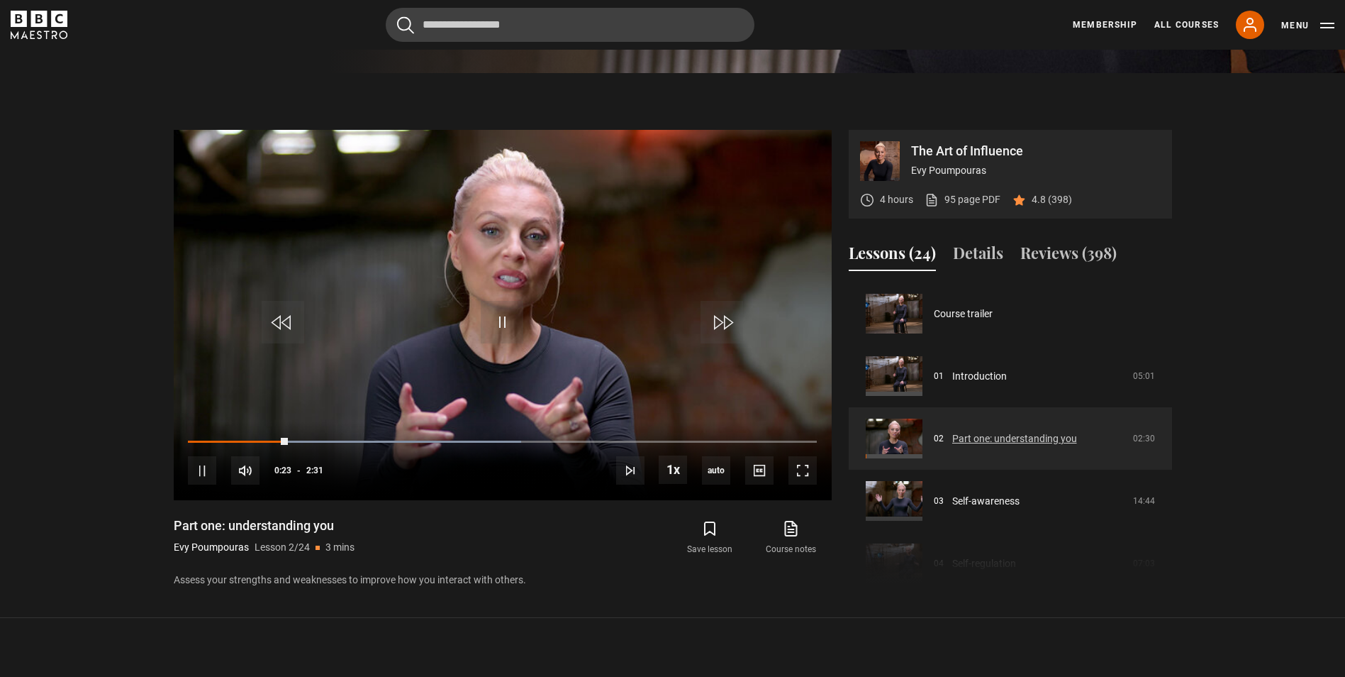
click at [997, 437] on link "Part one: understanding you" at bounding box center [1015, 438] width 125 height 15
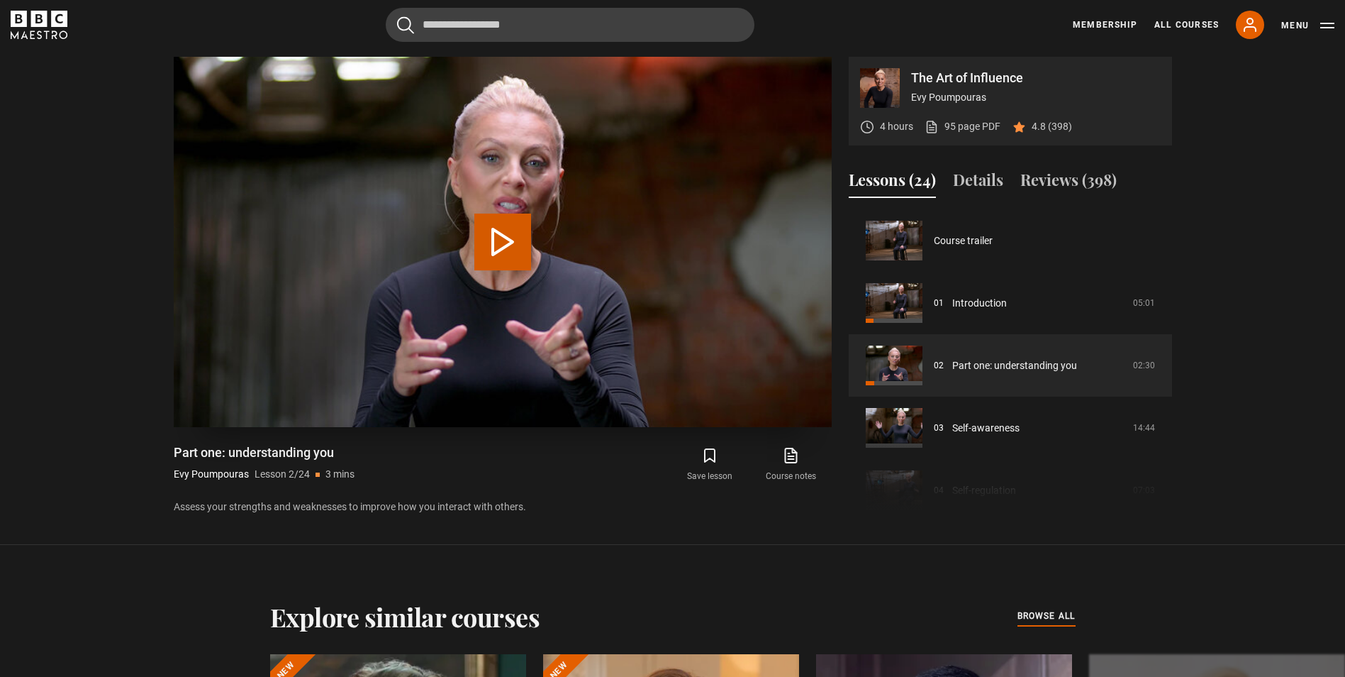
scroll to position [62, 0]
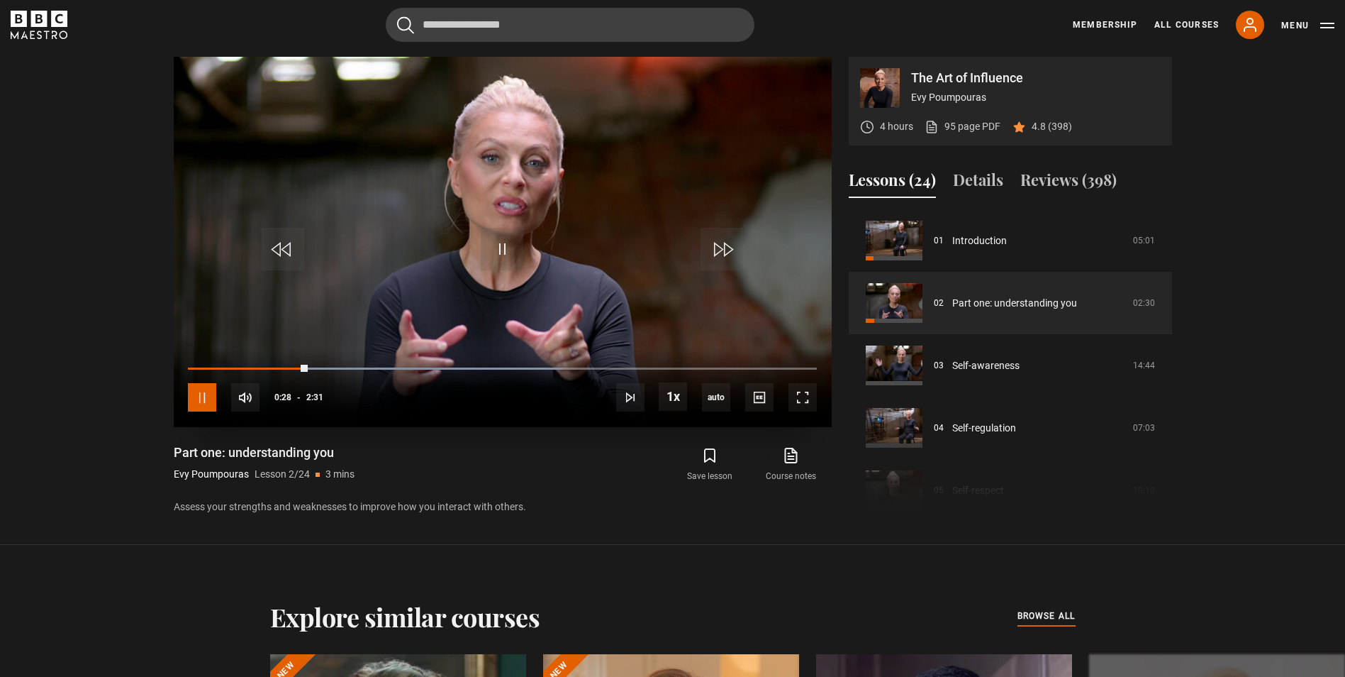
drag, startPoint x: 198, startPoint y: 401, endPoint x: 177, endPoint y: 232, distance: 170.8
click at [198, 399] on span "Video Player" at bounding box center [202, 397] width 28 height 28
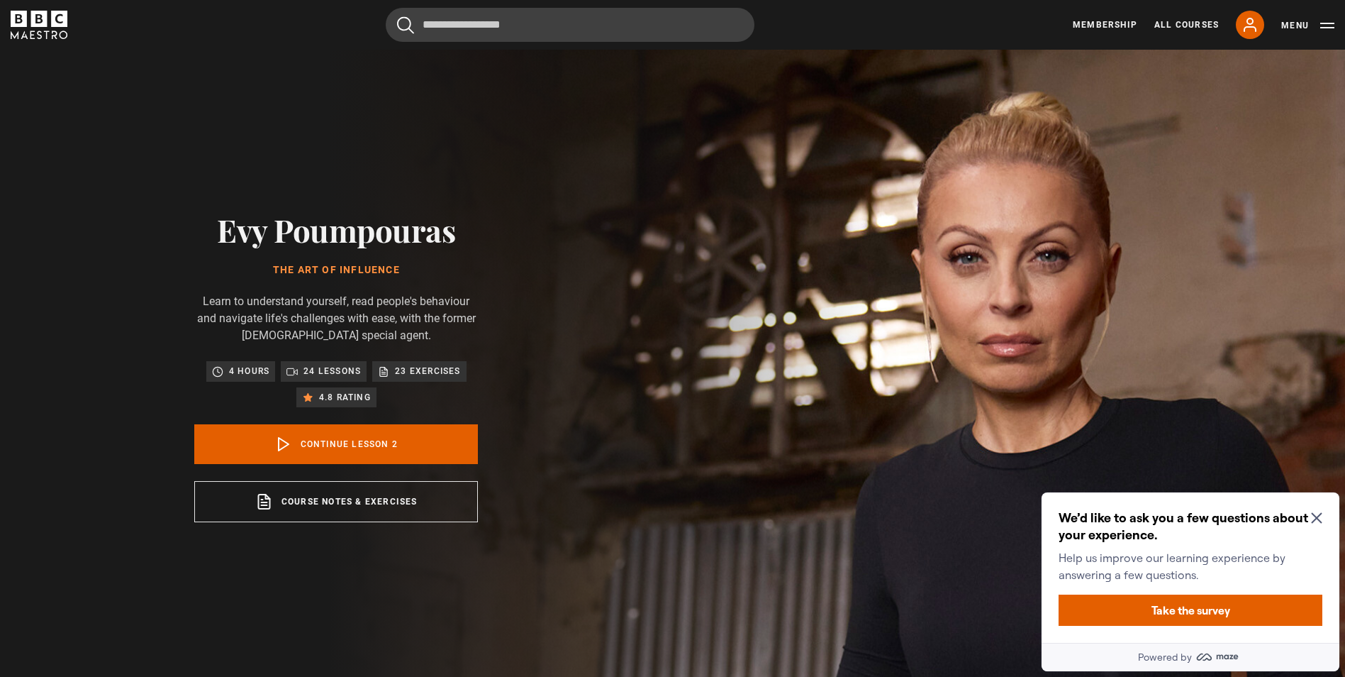
click at [1314, 516] on icon "Close Maze Prompt" at bounding box center [1316, 517] width 11 height 11
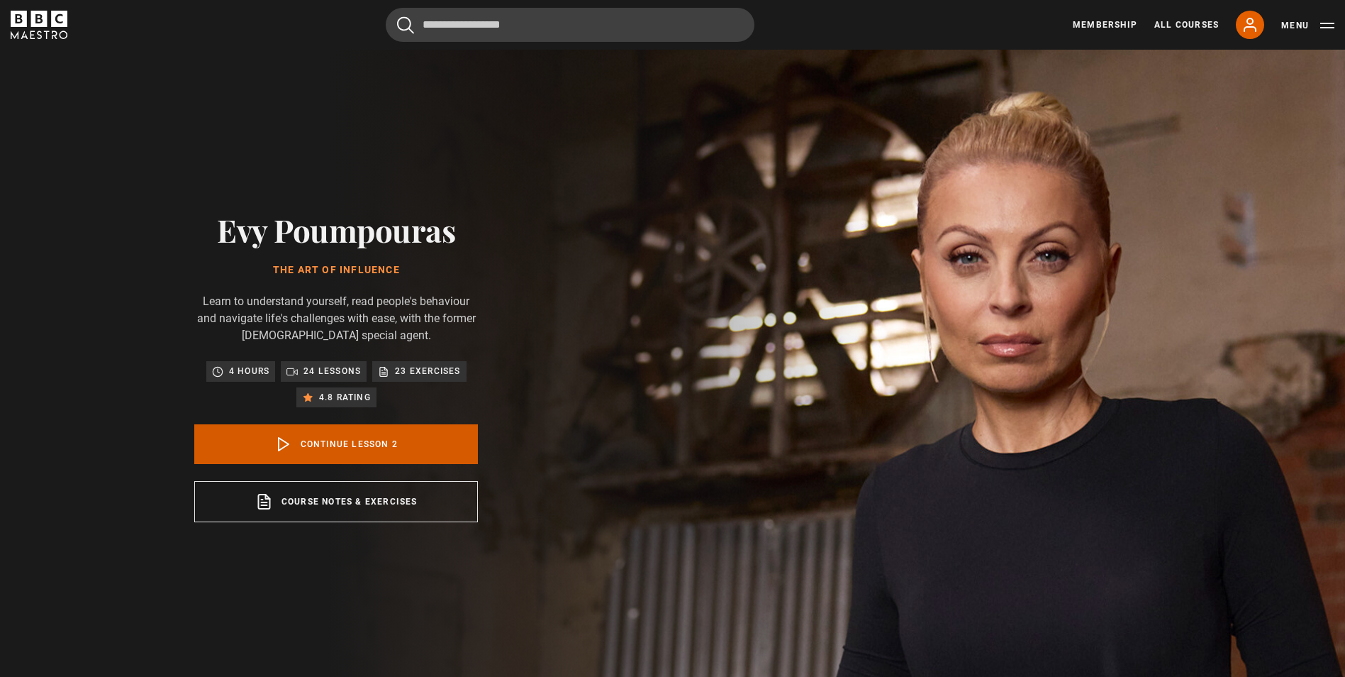
click at [418, 438] on link "Continue lesson 2" at bounding box center [336, 444] width 284 height 40
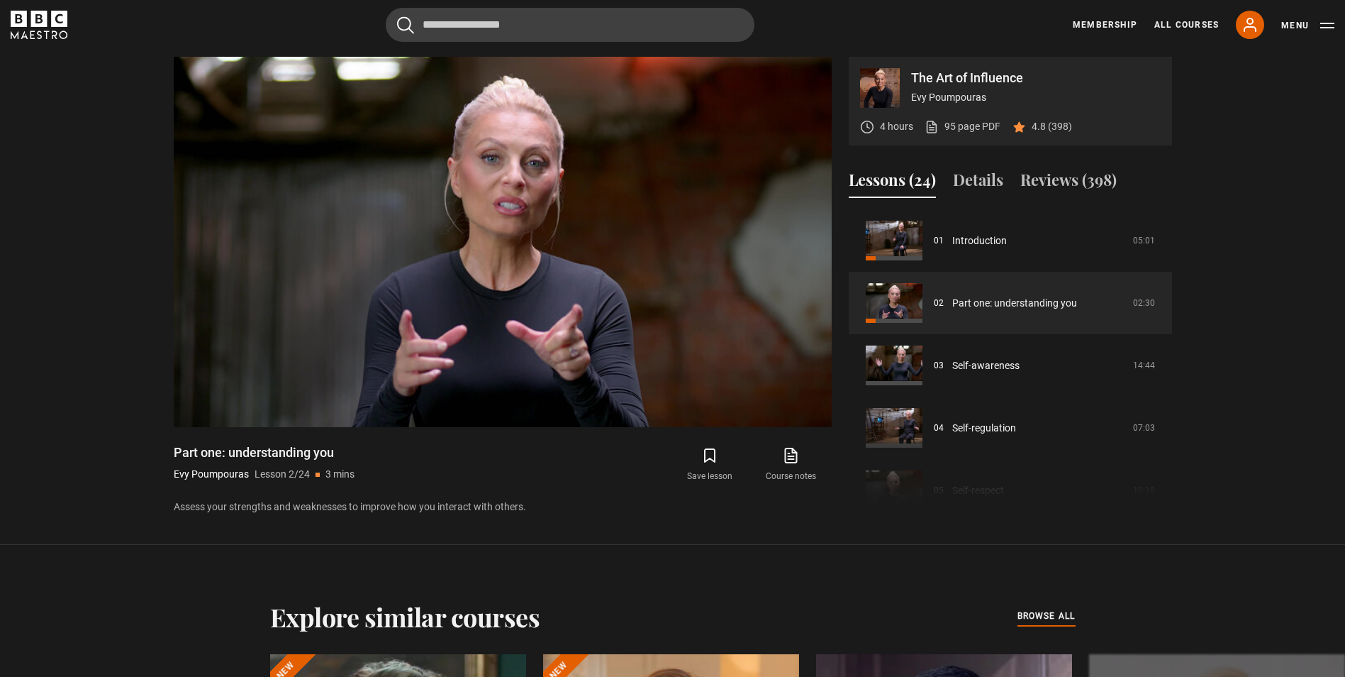
scroll to position [613, 0]
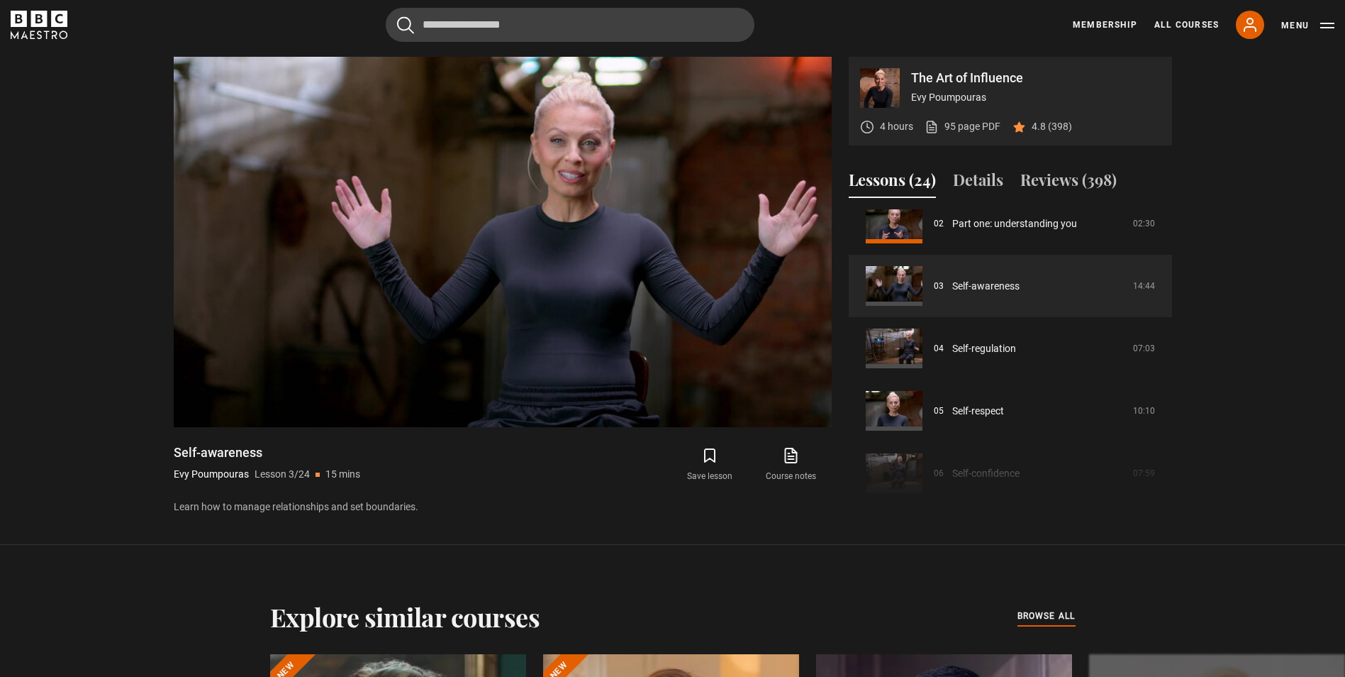
scroll to position [71, 0]
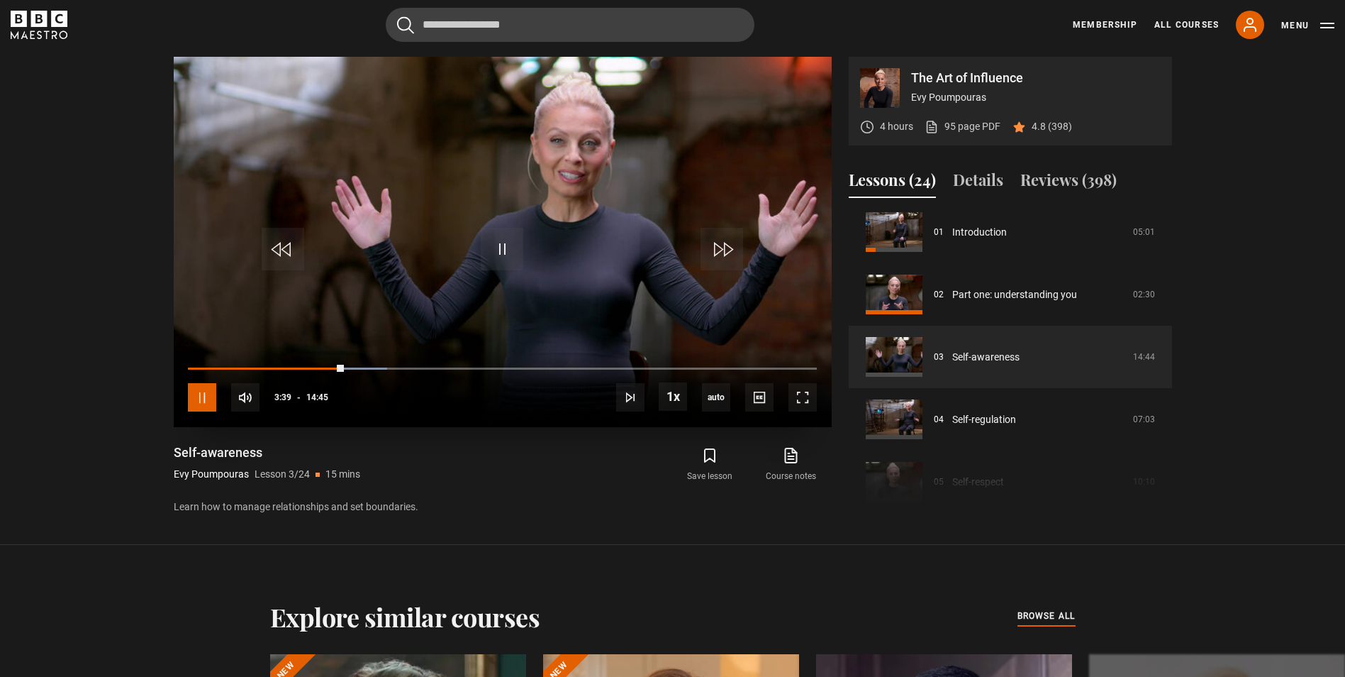
click at [203, 397] on span "Video Player" at bounding box center [202, 397] width 28 height 28
click at [336, 370] on div "03:28" at bounding box center [265, 368] width 154 height 4
click at [404, 299] on video "Video Player" at bounding box center [503, 242] width 658 height 370
click at [199, 397] on span "Video Player" at bounding box center [202, 397] width 28 height 28
